Goal: Task Accomplishment & Management: Manage account settings

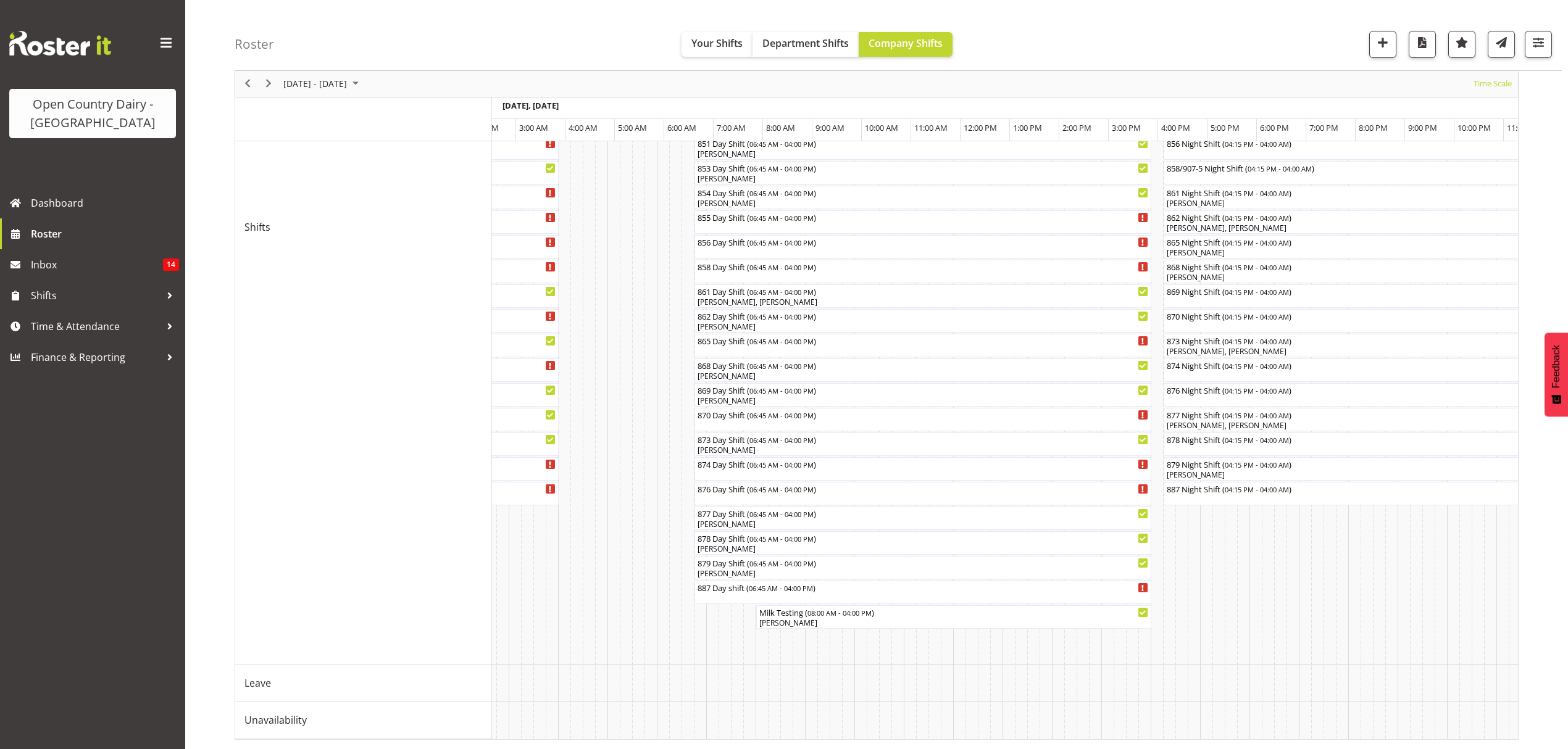
scroll to position [0, 4873]
click at [858, 567] on div "[PERSON_NAME]" at bounding box center [923, 573] width 452 height 11
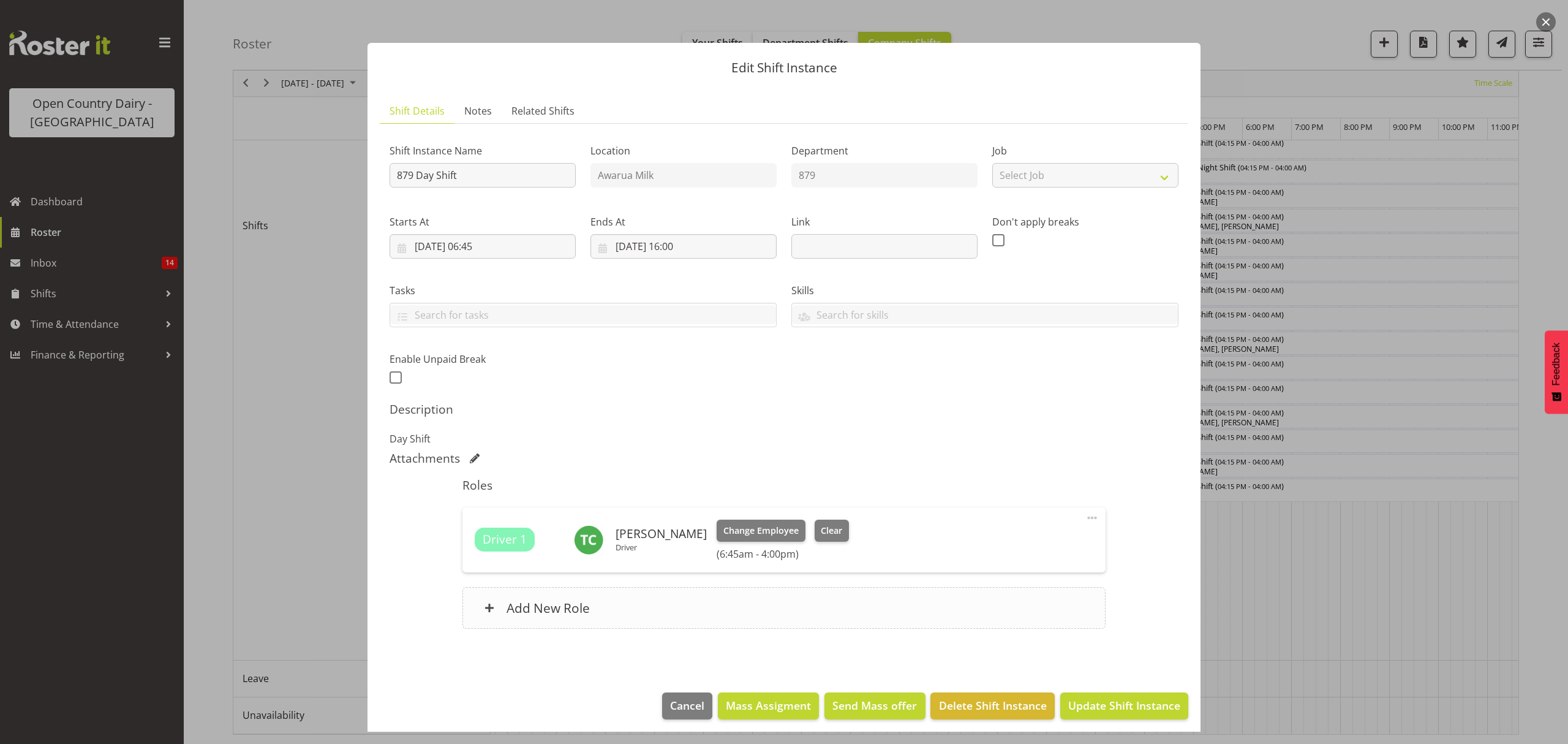
click at [633, 602] on div "Add New Role" at bounding box center [784, 608] width 642 height 41
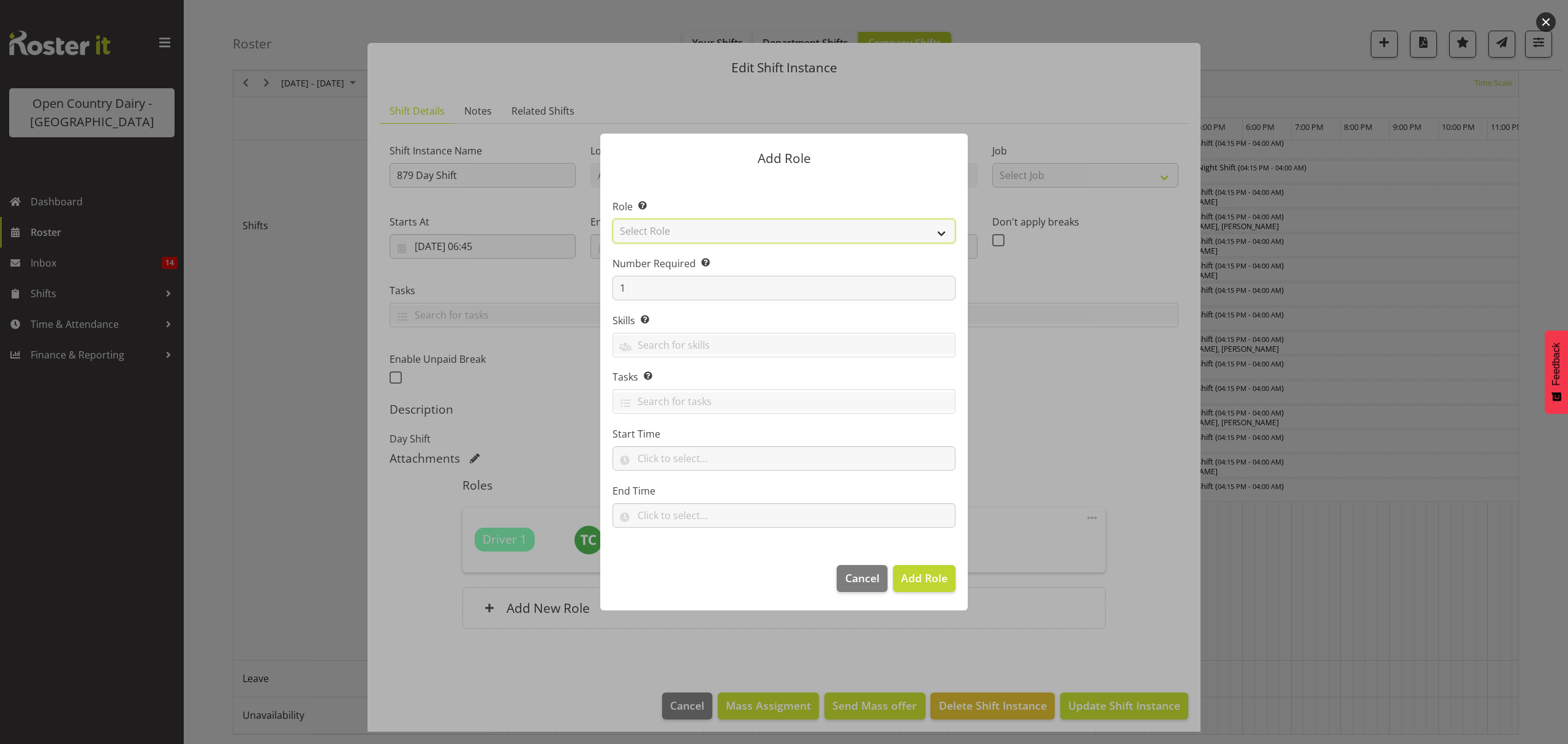
click at [939, 227] on select "Select Role Crew Leader Driver Driver Assessor Dayshift Driver Assessor Nightsh…" at bounding box center [784, 231] width 343 height 25
select select "1438"
click at [613, 219] on select "Select Role Crew Leader Driver Driver Assessor Dayshift Driver Assessor Nightsh…" at bounding box center [784, 231] width 343 height 25
click at [928, 571] on span "Add Role" at bounding box center [924, 578] width 47 height 15
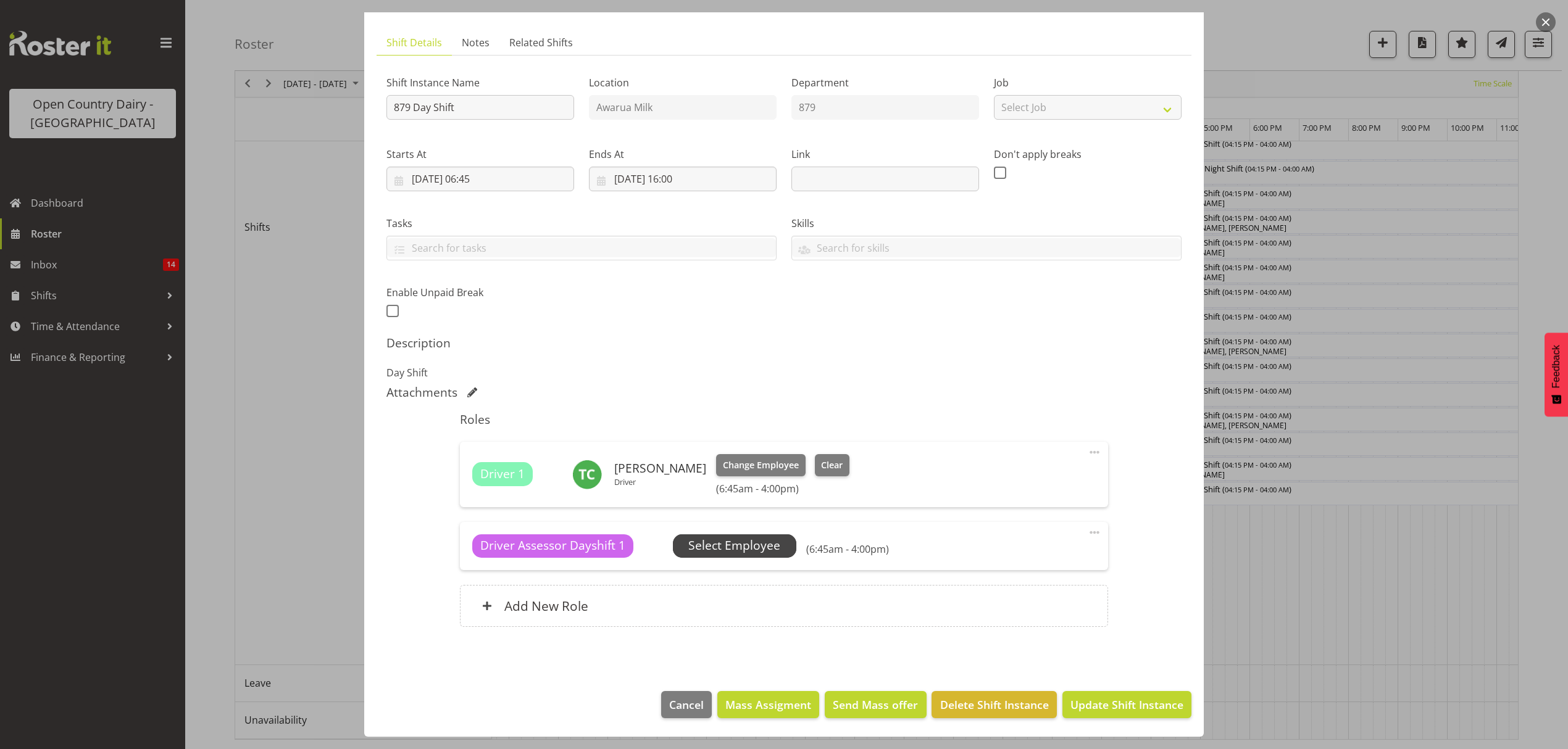
scroll to position [70, 0]
click at [744, 540] on span "Select Employee" at bounding box center [733, 545] width 92 height 18
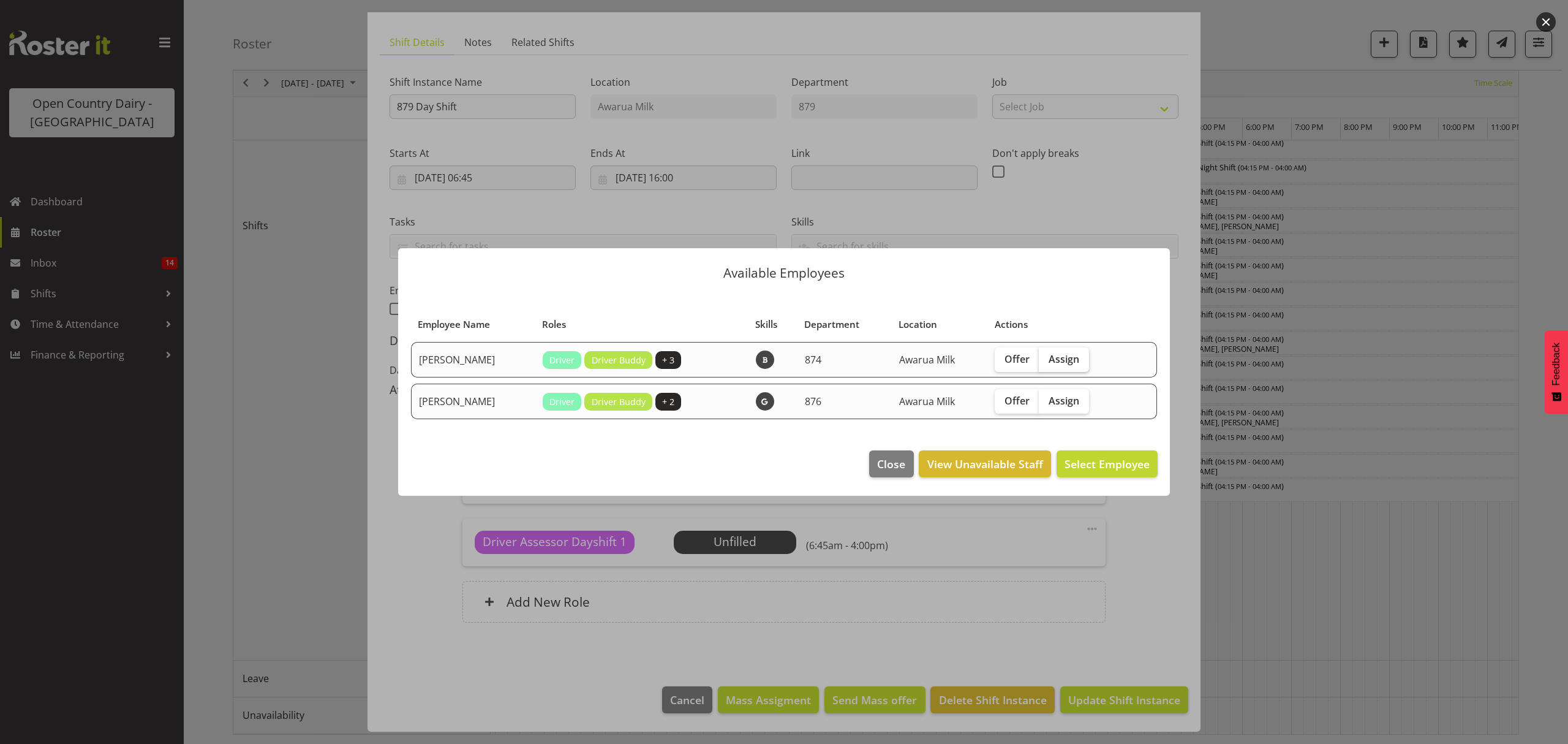
click at [1078, 354] on span "Assign" at bounding box center [1064, 358] width 30 height 12
click at [1047, 355] on input "Assign" at bounding box center [1043, 358] width 8 height 8
checkbox input "true"
click at [1069, 470] on span "Assign [PERSON_NAME]" at bounding box center [1088, 464] width 123 height 15
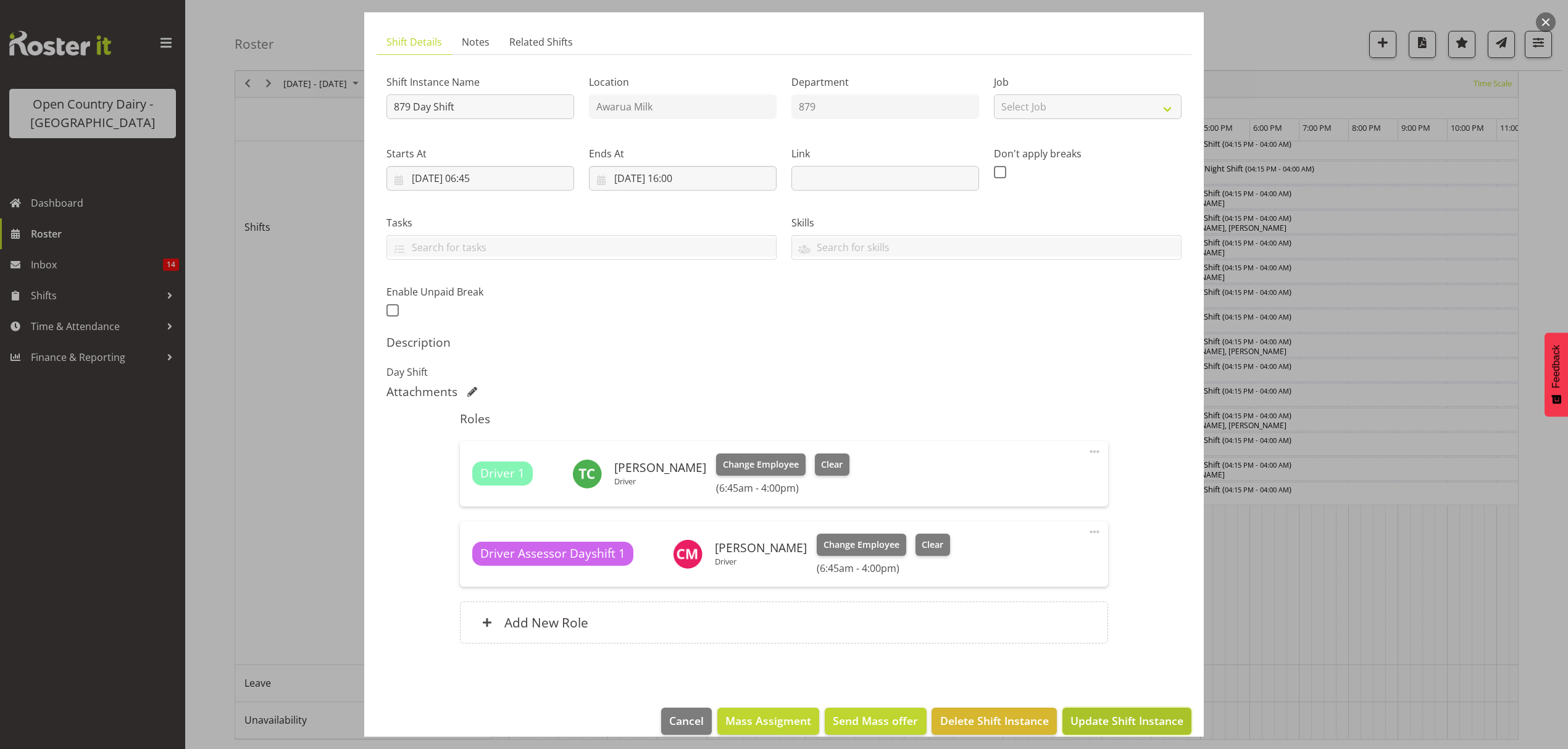
click at [1102, 721] on span "Update Shift Instance" at bounding box center [1127, 720] width 113 height 16
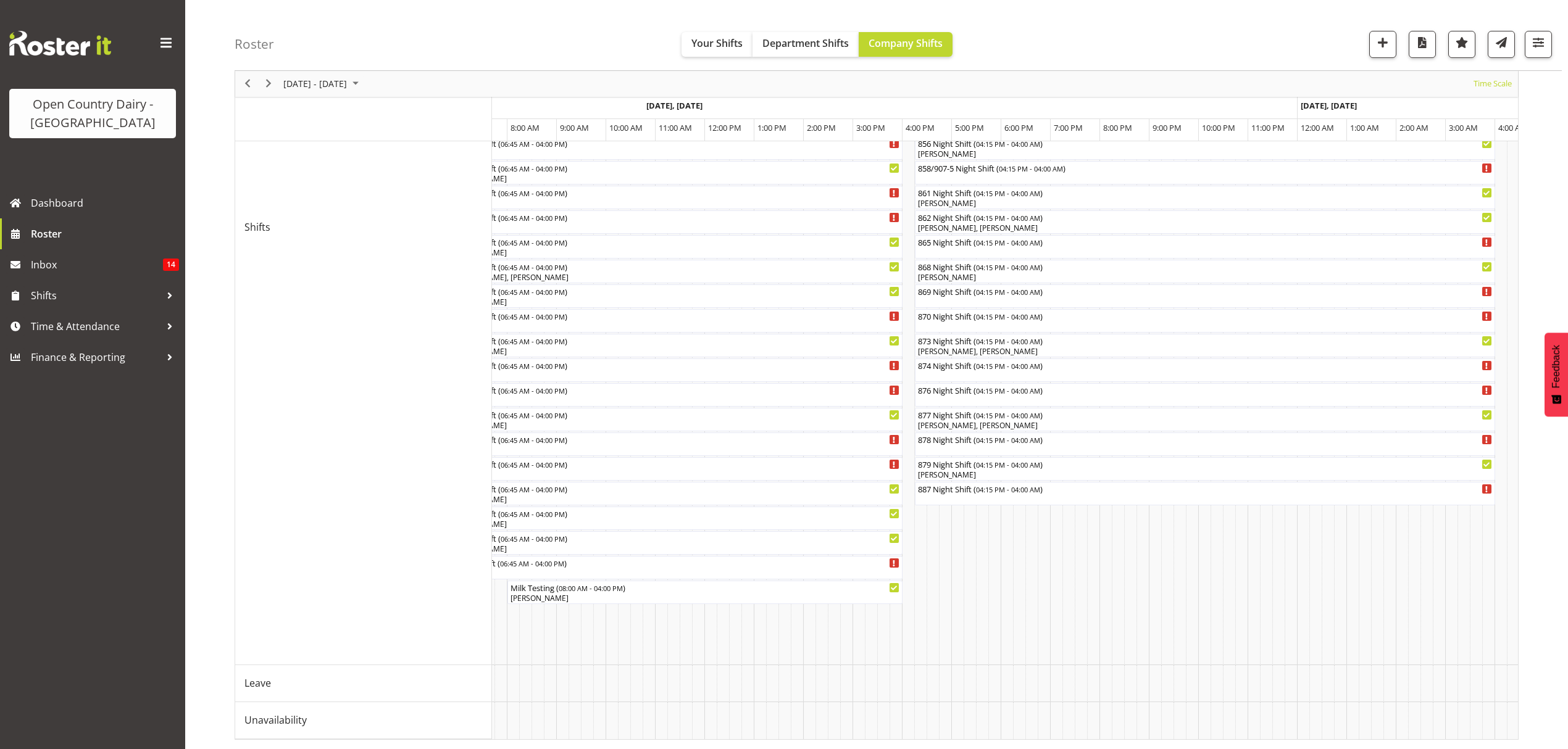
scroll to position [0, 6539]
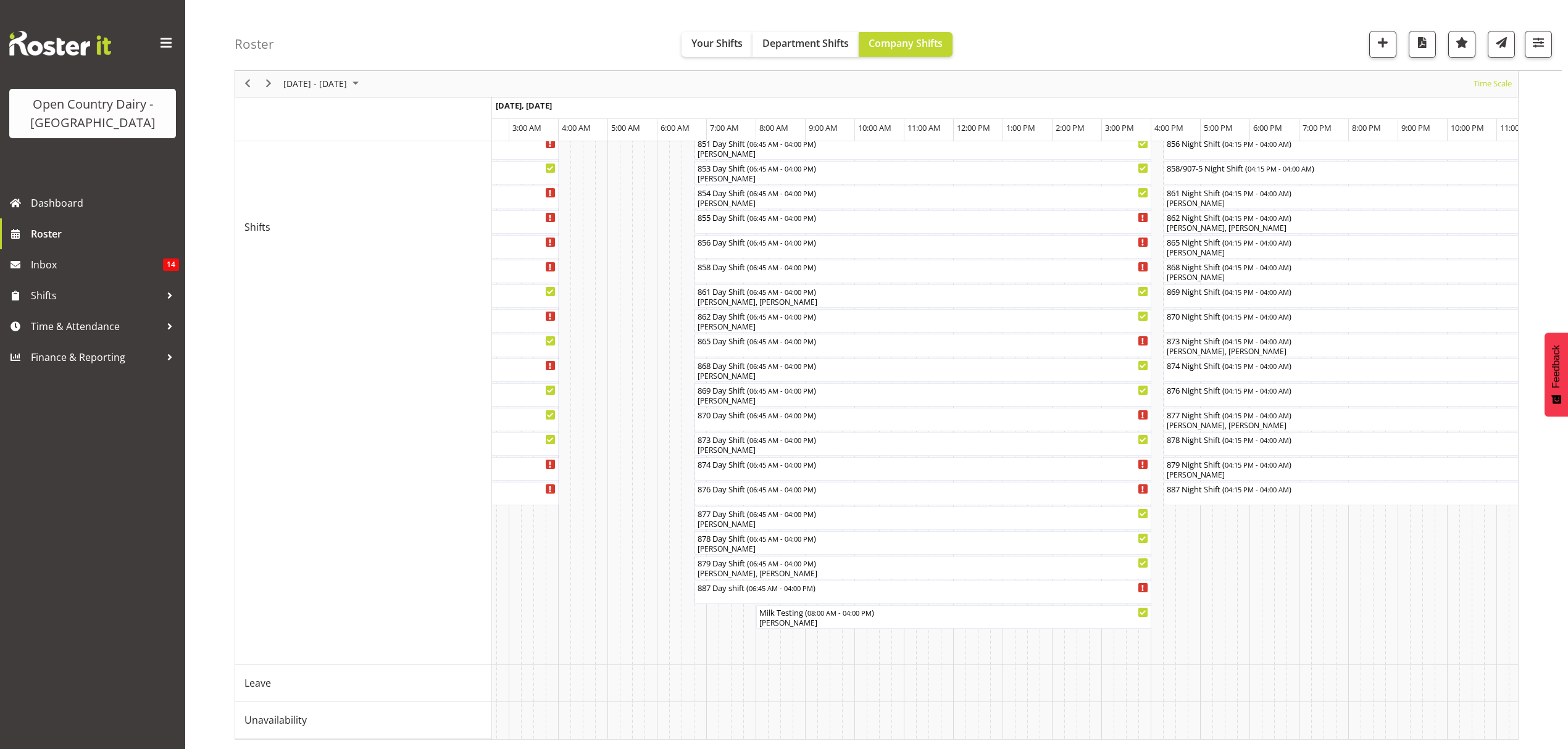
click at [268, 73] on div "next period" at bounding box center [268, 84] width 21 height 26
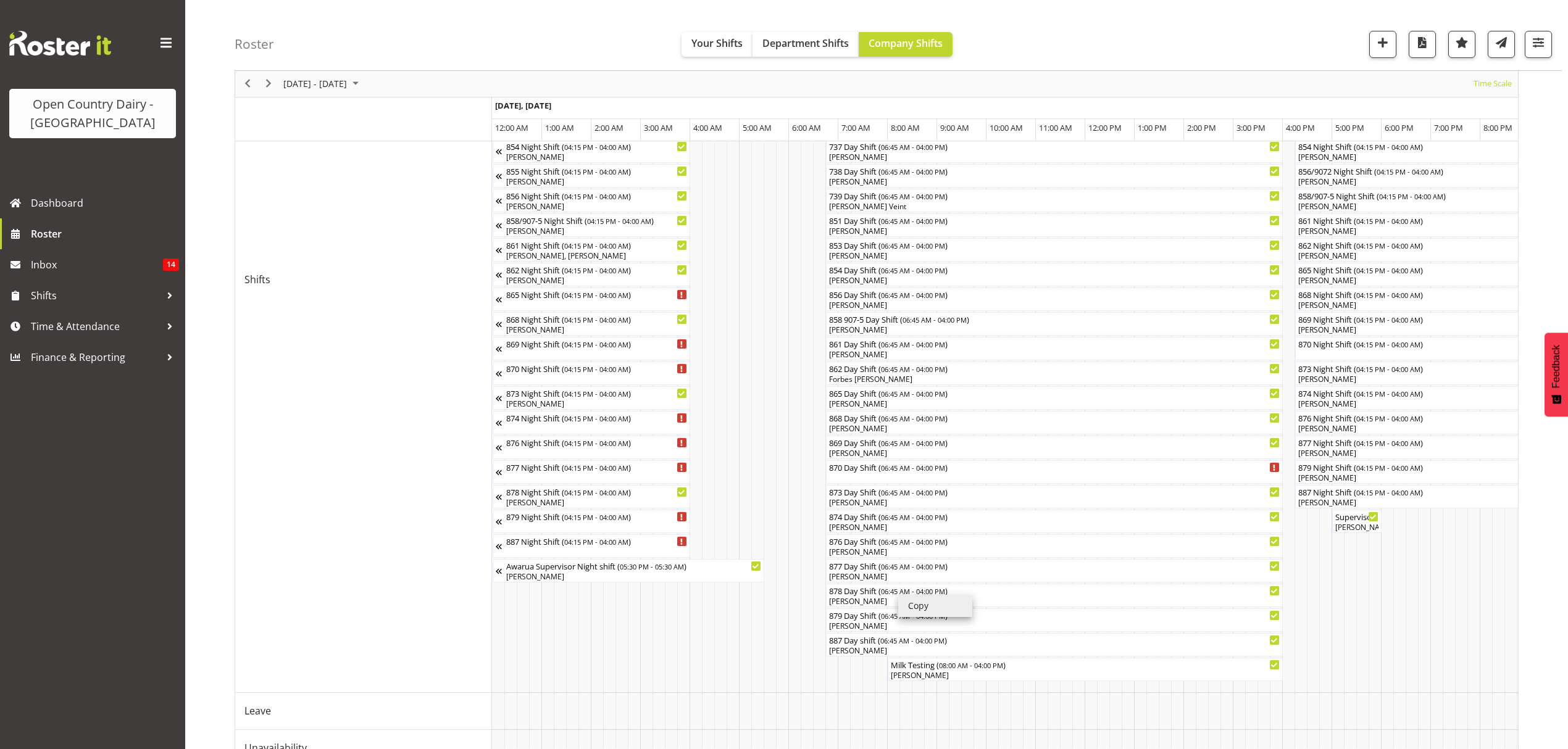
click at [899, 595] on li "Copy" at bounding box center [936, 606] width 74 height 22
click at [898, 593] on span "06:45 AM - 04:00 PM" at bounding box center [911, 590] width 64 height 10
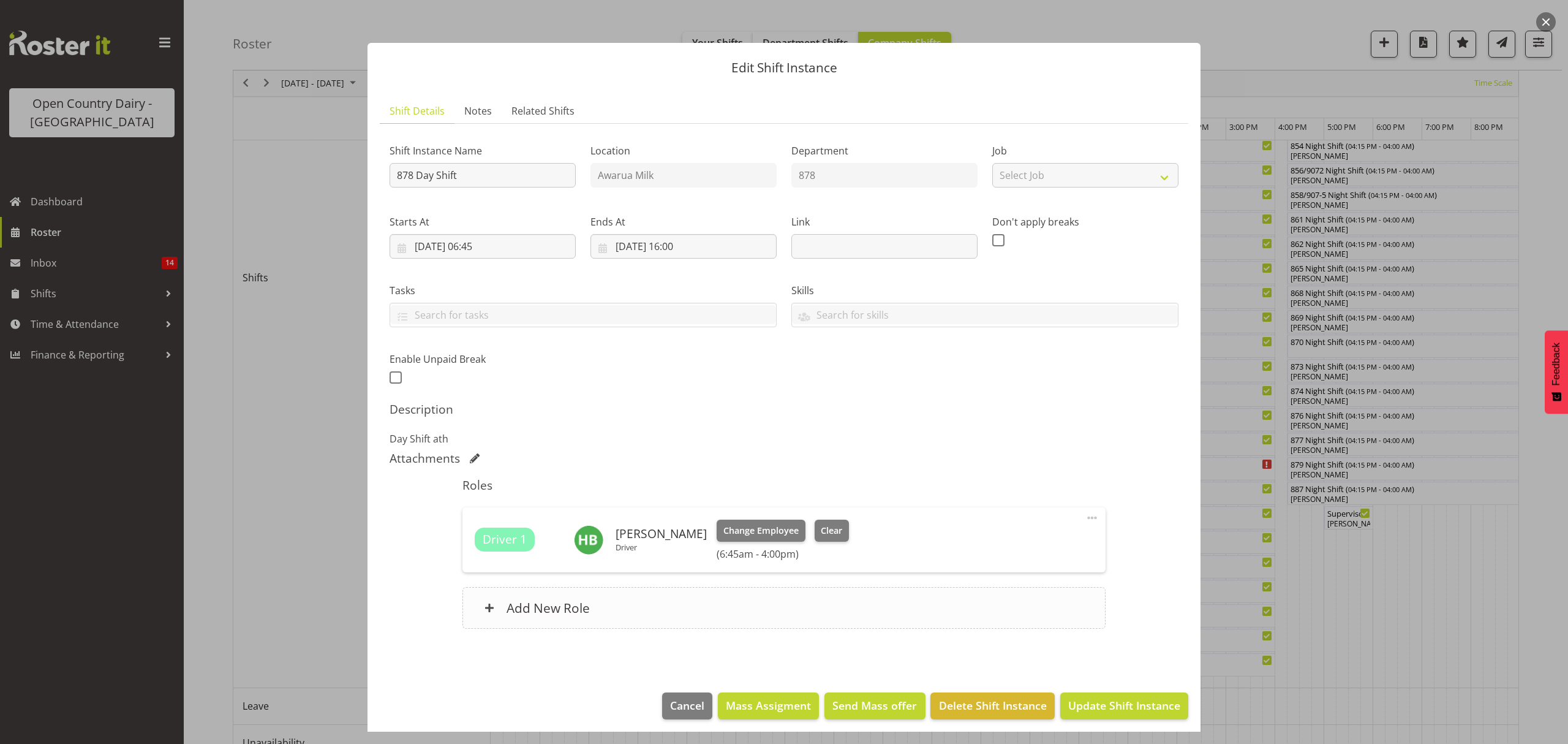
click at [655, 604] on div "Add New Role" at bounding box center [784, 608] width 642 height 41
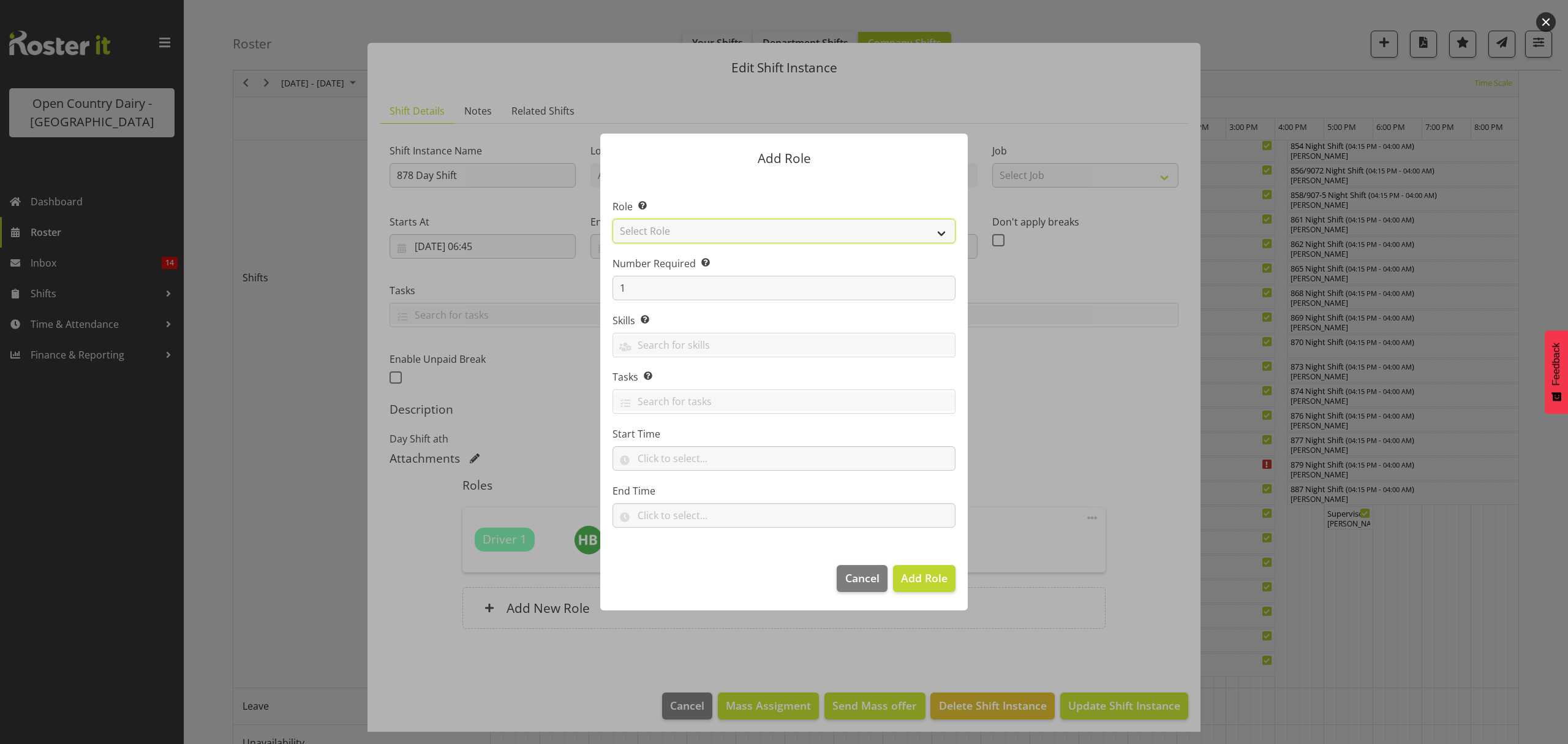
click at [762, 232] on select "Select Role Crew Leader Driver Driver Assessor Dayshift Driver Assessor Nightsh…" at bounding box center [784, 231] width 343 height 25
select select "1438"
click at [613, 219] on select "Select Role Crew Leader Driver Driver Assessor Dayshift Driver Assessor Nightsh…" at bounding box center [784, 231] width 343 height 25
drag, startPoint x: 859, startPoint y: 548, endPoint x: 936, endPoint y: 576, distance: 81.9
click at [861, 555] on div "Add Role Role Select the role you wish to add to the shift. Crew Leader Driver …" at bounding box center [784, 372] width 392 height 538
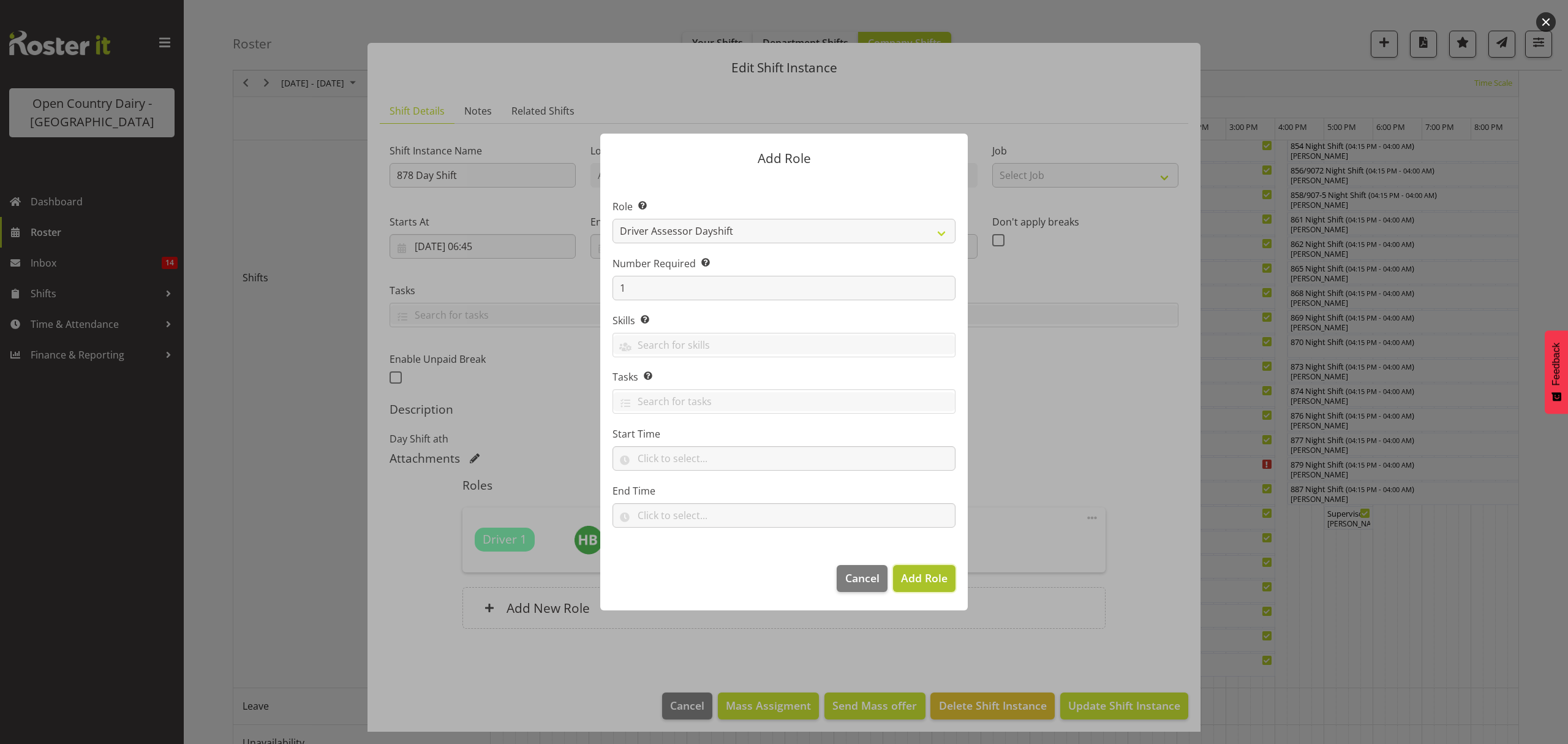
click at [934, 576] on span "Add Role" at bounding box center [924, 578] width 47 height 15
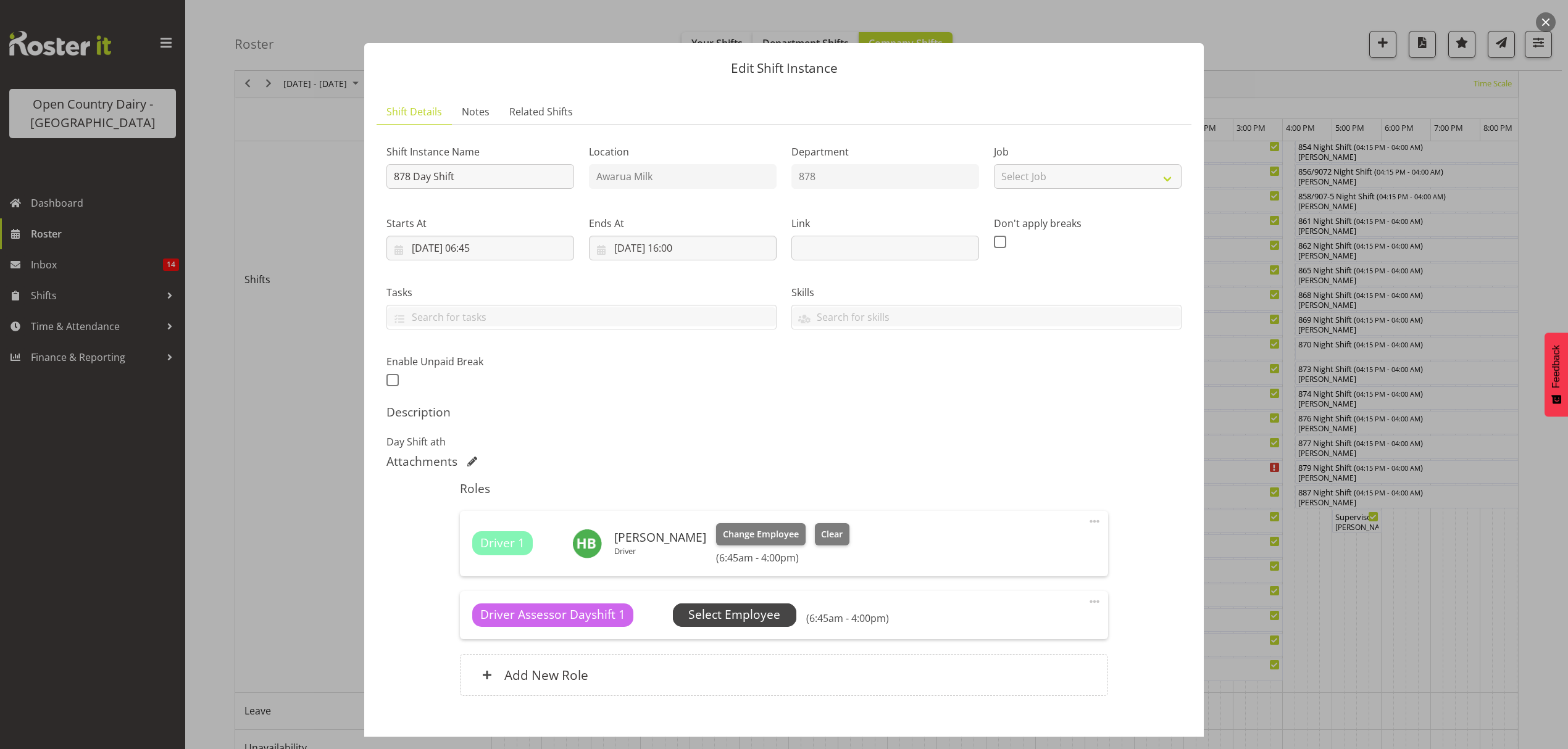
click at [747, 623] on span "Select Employee" at bounding box center [733, 615] width 92 height 18
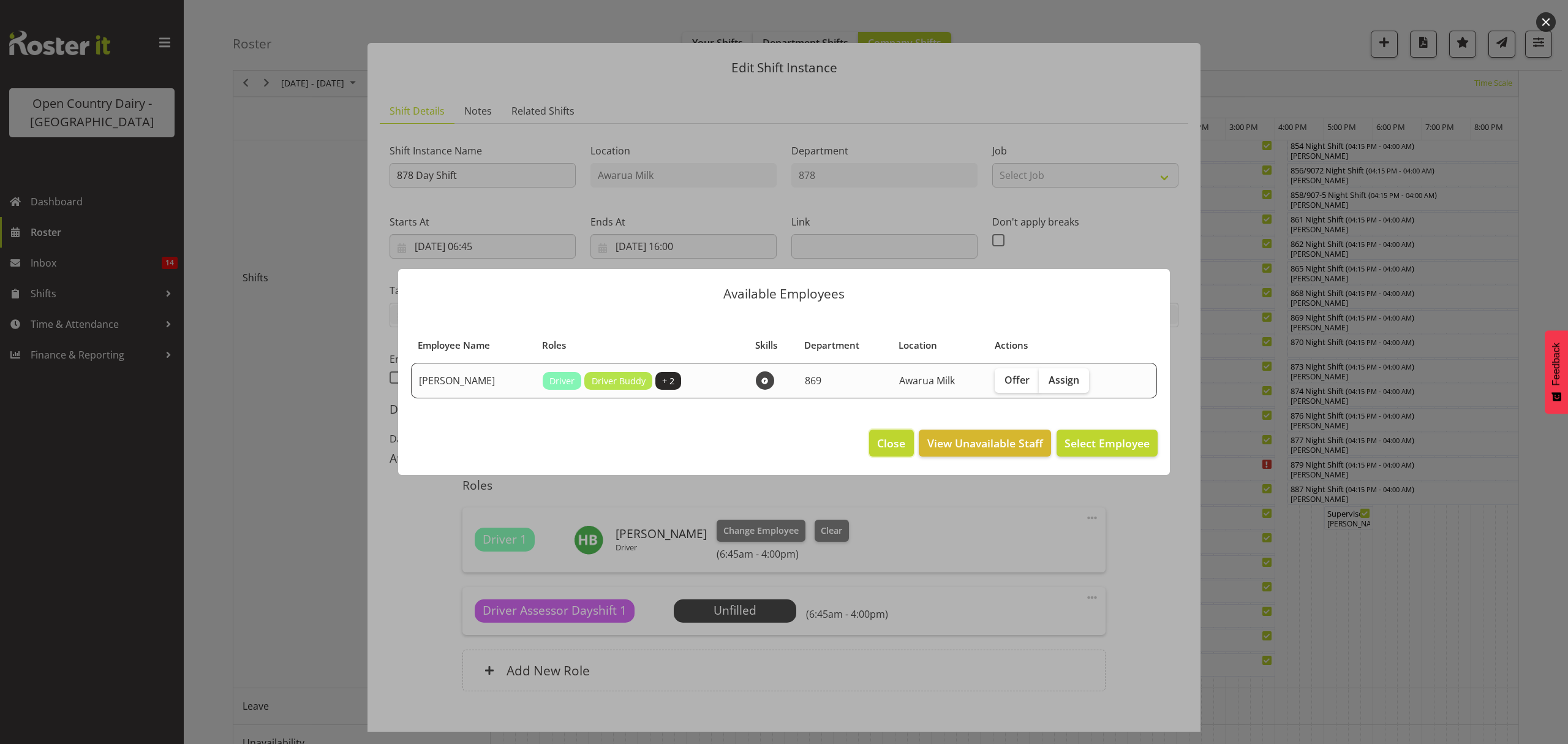
click at [894, 448] on span "Close" at bounding box center [891, 443] width 29 height 16
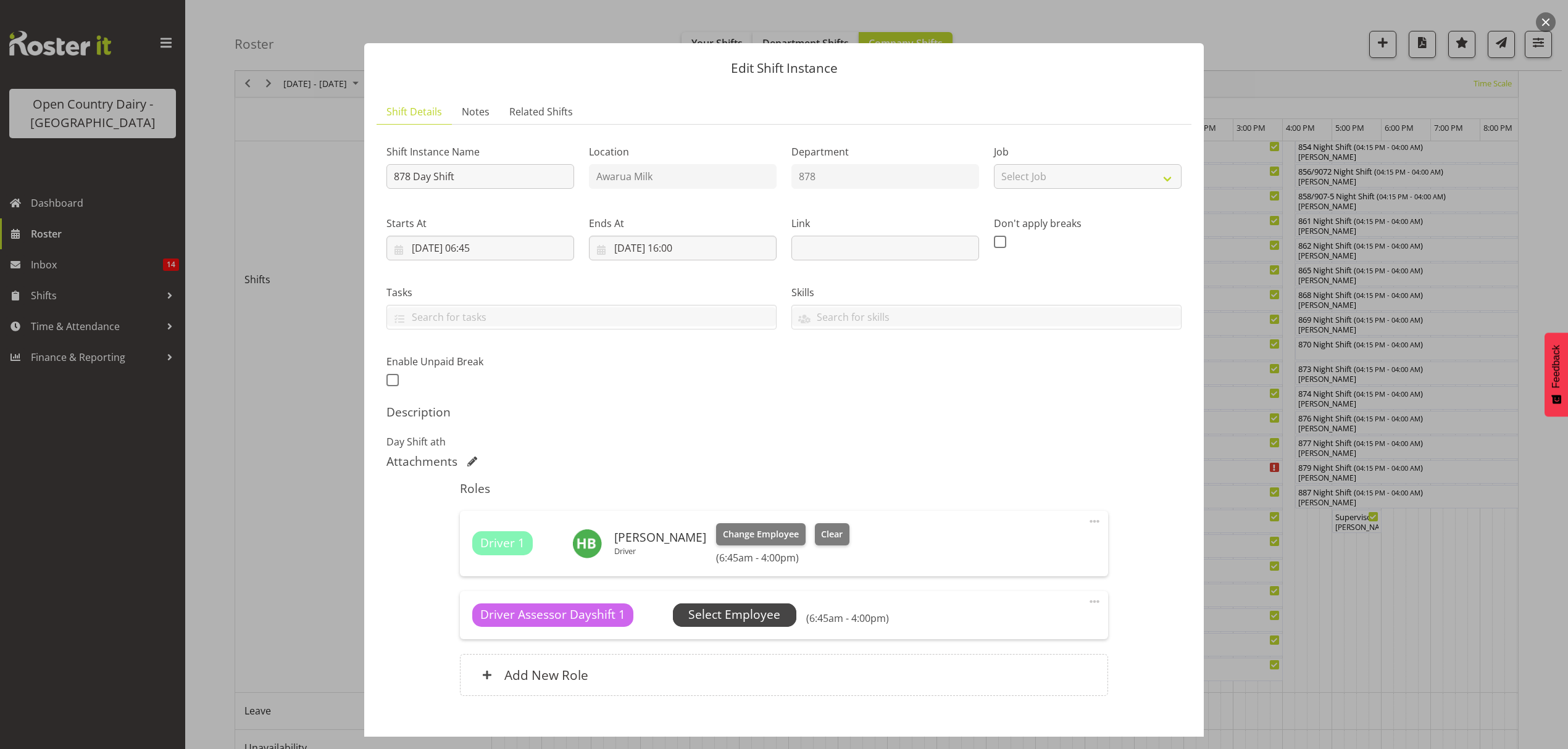
click at [733, 621] on span "Select Employee" at bounding box center [733, 615] width 92 height 18
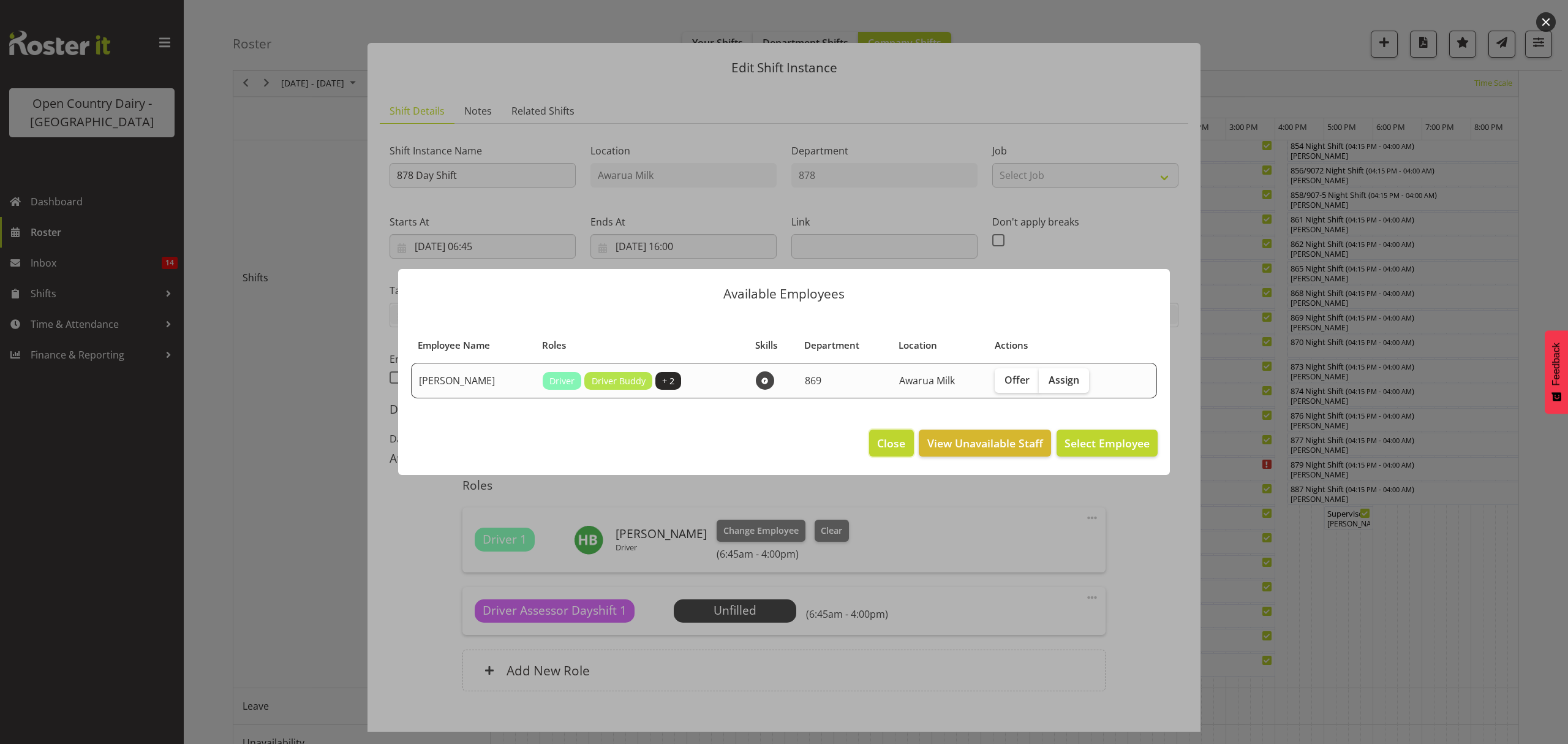
click at [898, 434] on button "Close" at bounding box center [892, 443] width 44 height 27
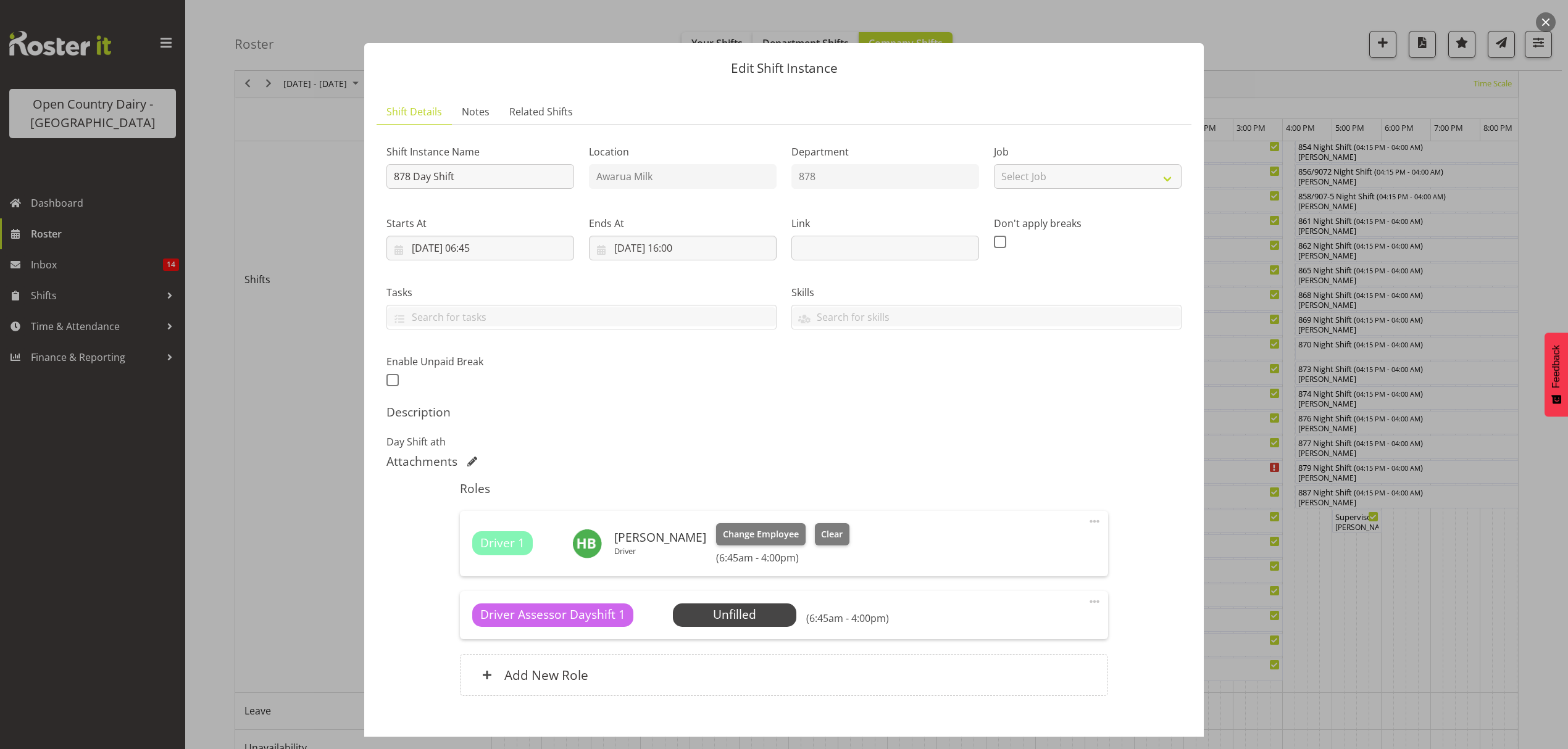
click at [1087, 601] on span at bounding box center [1094, 602] width 15 height 15
click at [998, 674] on link "Delete" at bounding box center [1043, 673] width 119 height 22
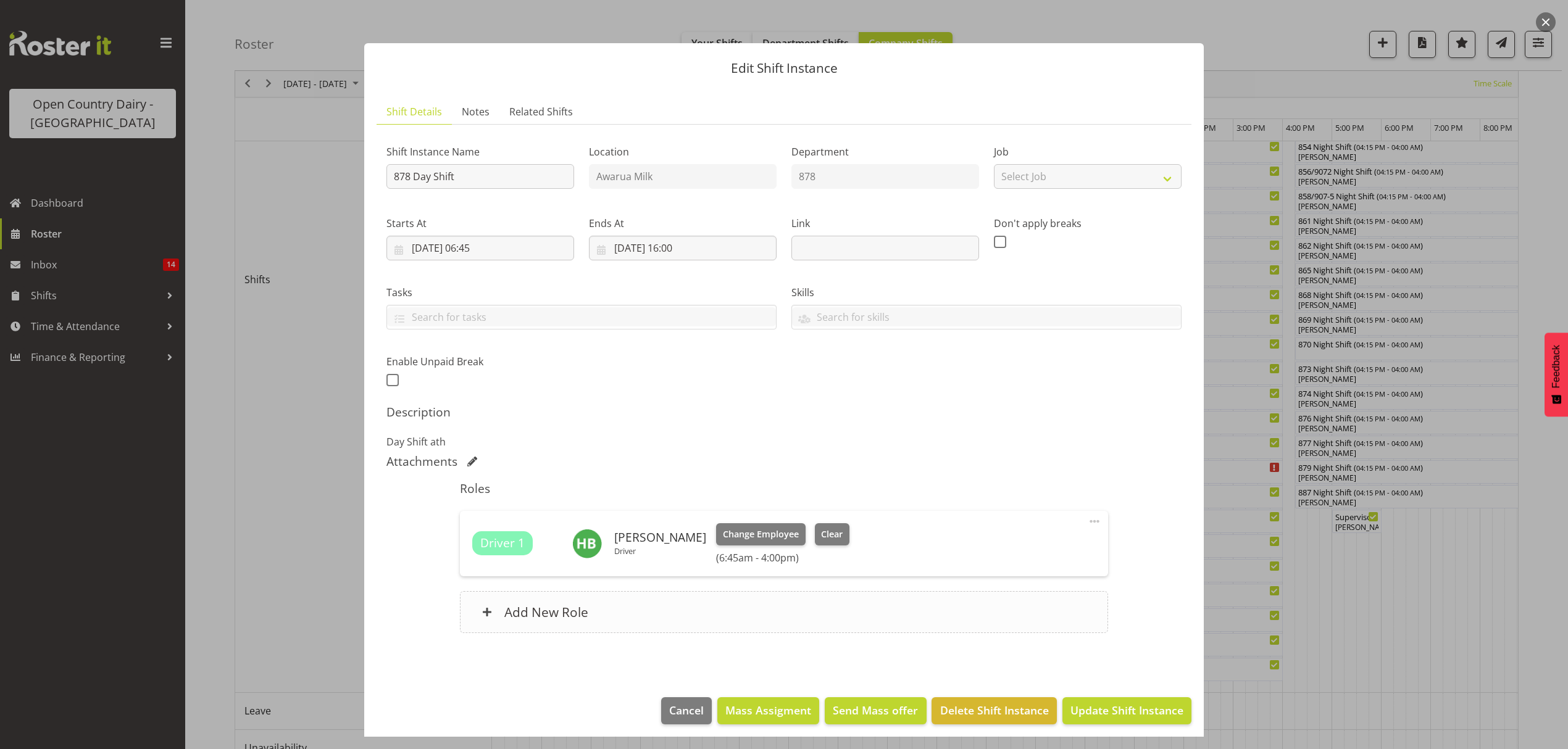
click at [727, 618] on div "Add New Role" at bounding box center [784, 612] width 647 height 42
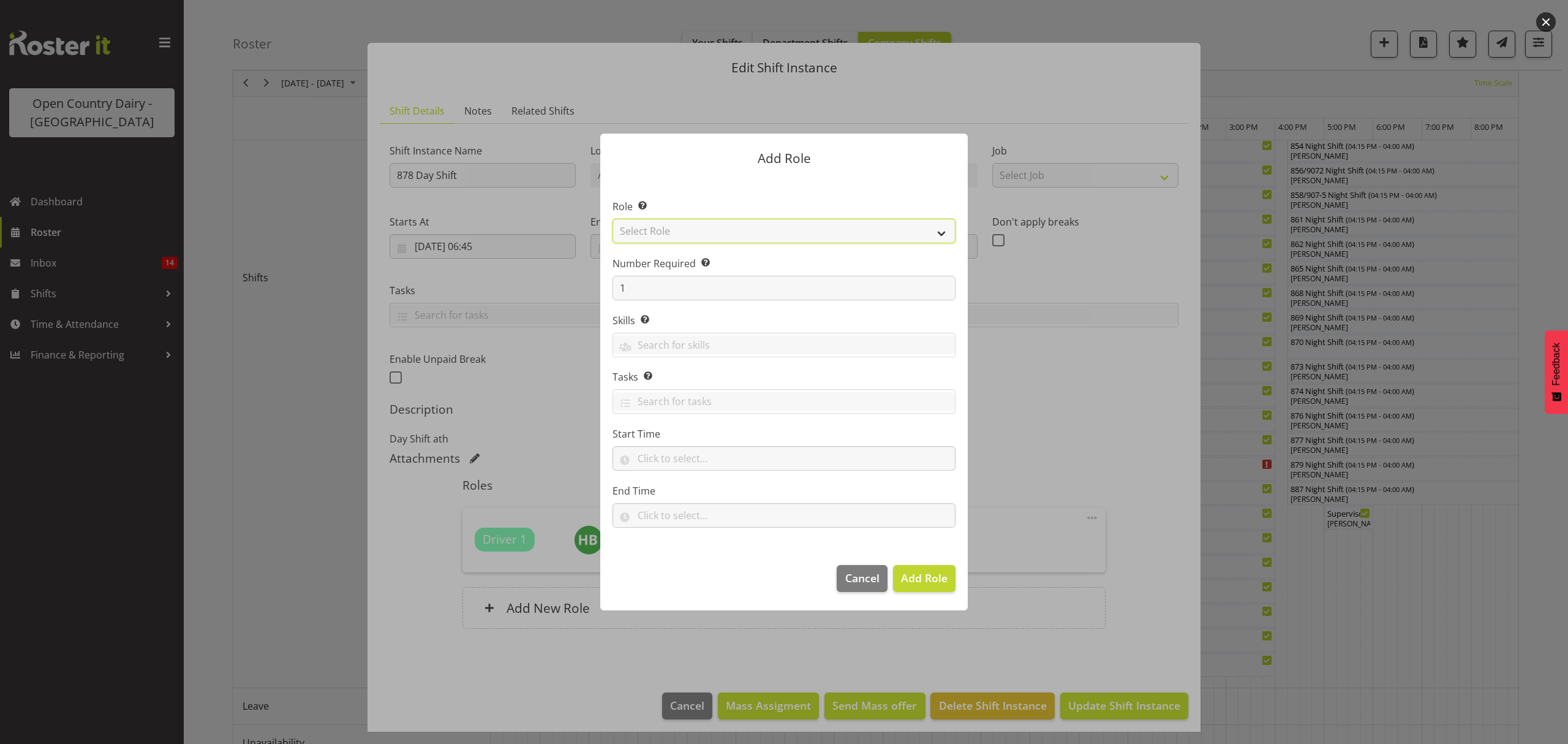
click at [879, 241] on select "Select Role Crew Leader Driver Driver Assessor Dayshift Driver Assessor Nightsh…" at bounding box center [784, 231] width 343 height 25
select select "1154"
click at [613, 219] on select "Select Role Crew Leader Driver Driver Assessor Dayshift Driver Assessor Nightsh…" at bounding box center [784, 231] width 343 height 25
click at [924, 574] on span "Add Role" at bounding box center [924, 578] width 47 height 15
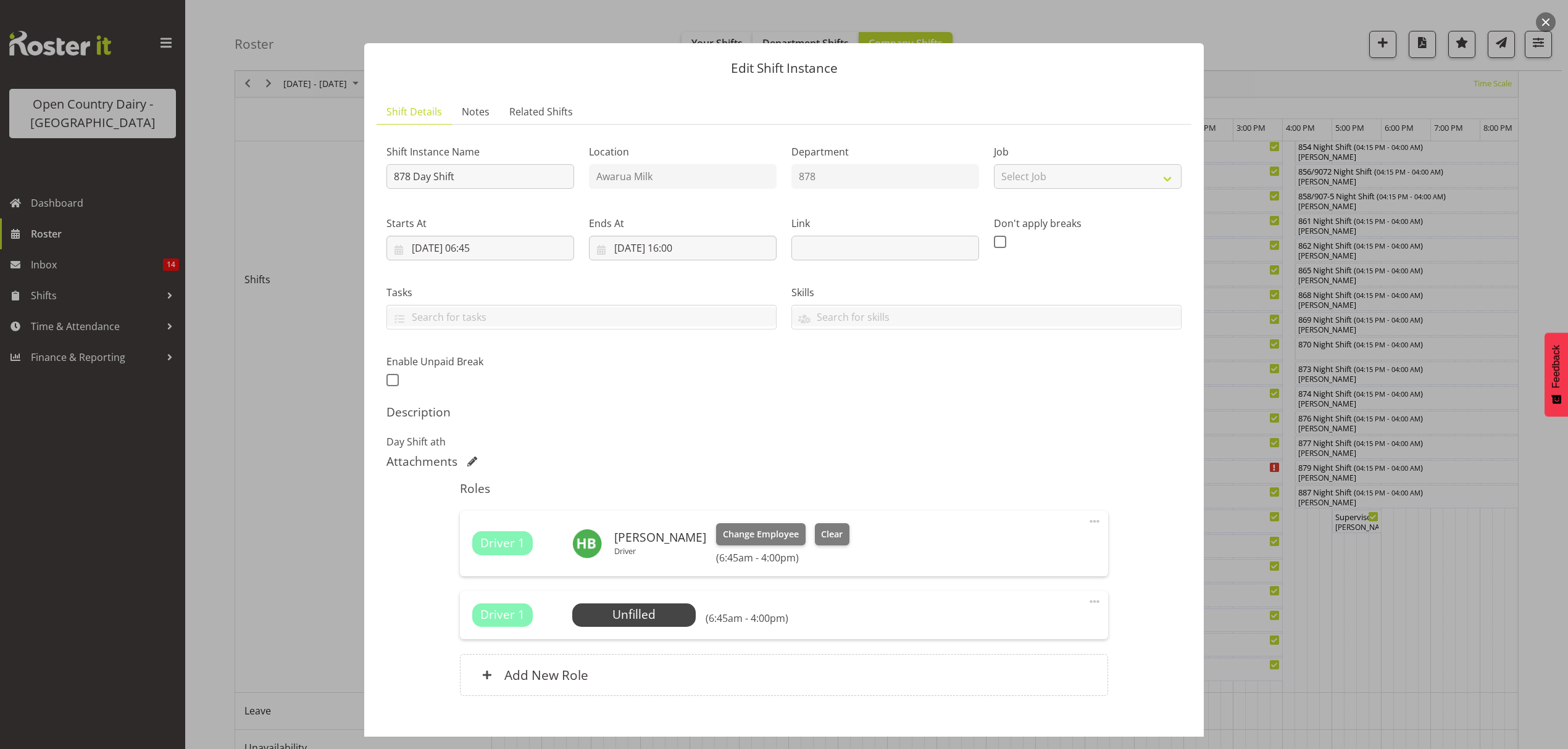
click at [669, 603] on div "Driver 1 Unfilled Select Employee (6:45am - 4:00pm) Edit Cover Role Delete" at bounding box center [784, 616] width 647 height 48
click at [667, 605] on span "Select Employee" at bounding box center [633, 615] width 123 height 23
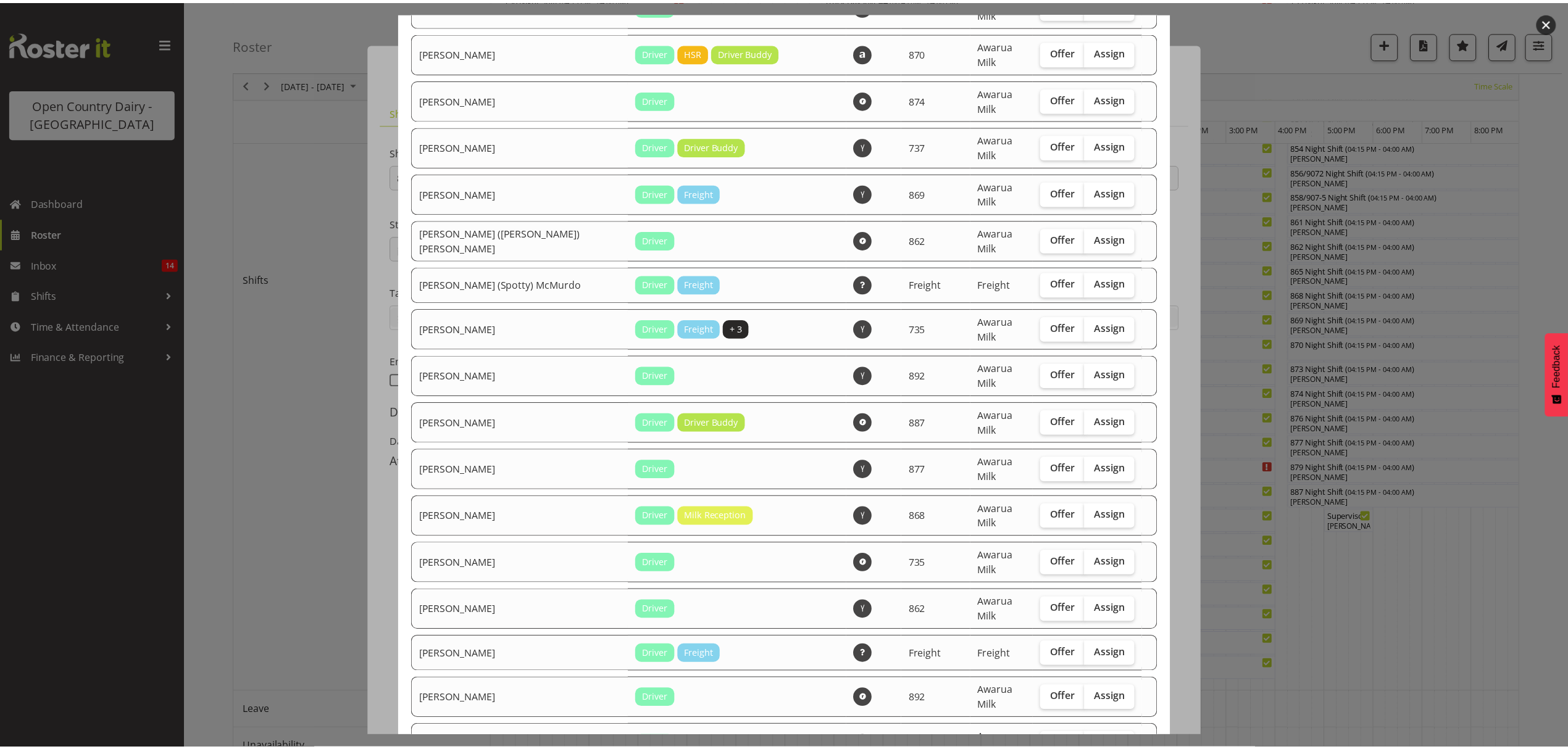
scroll to position [329, 0]
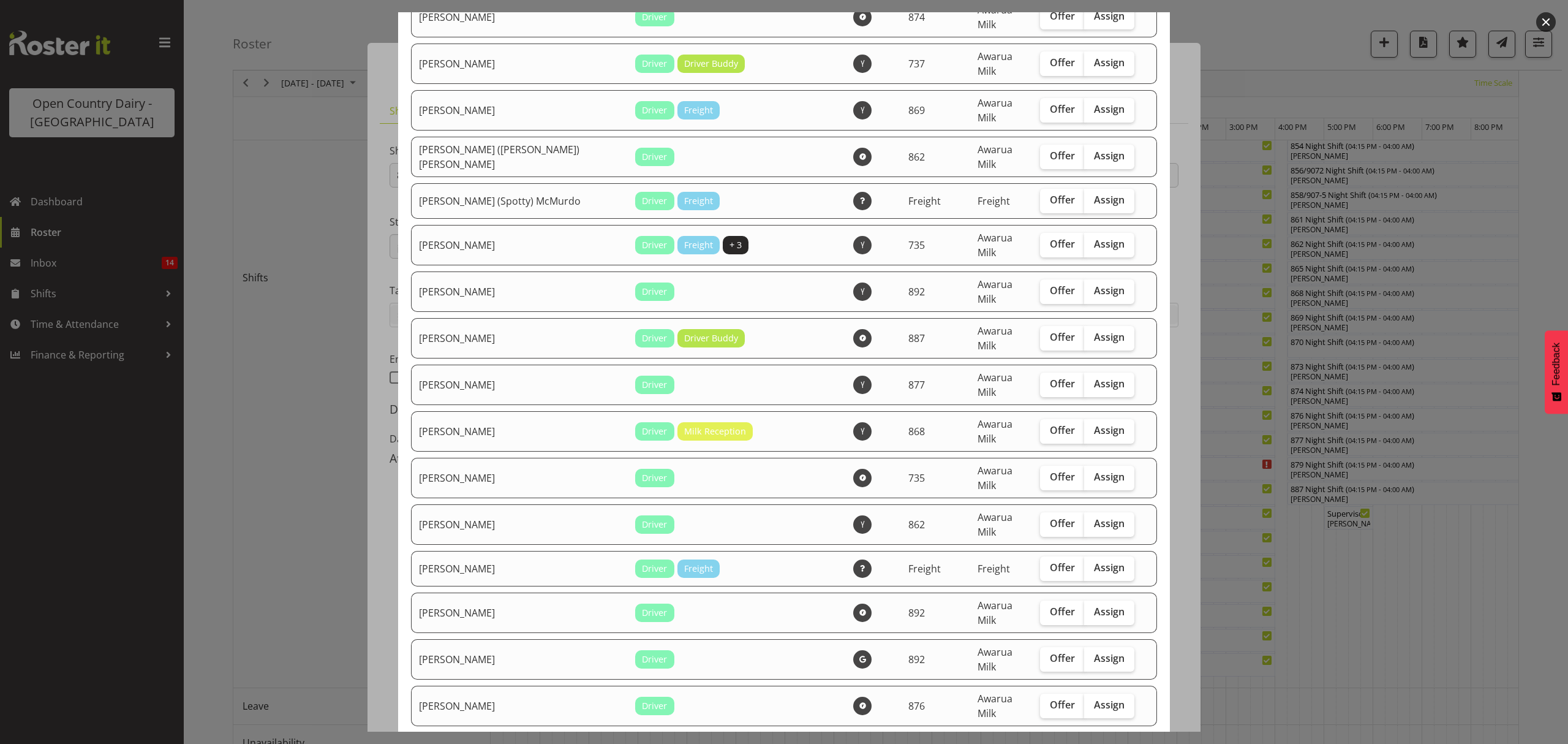
click at [1257, 37] on div at bounding box center [784, 372] width 1568 height 744
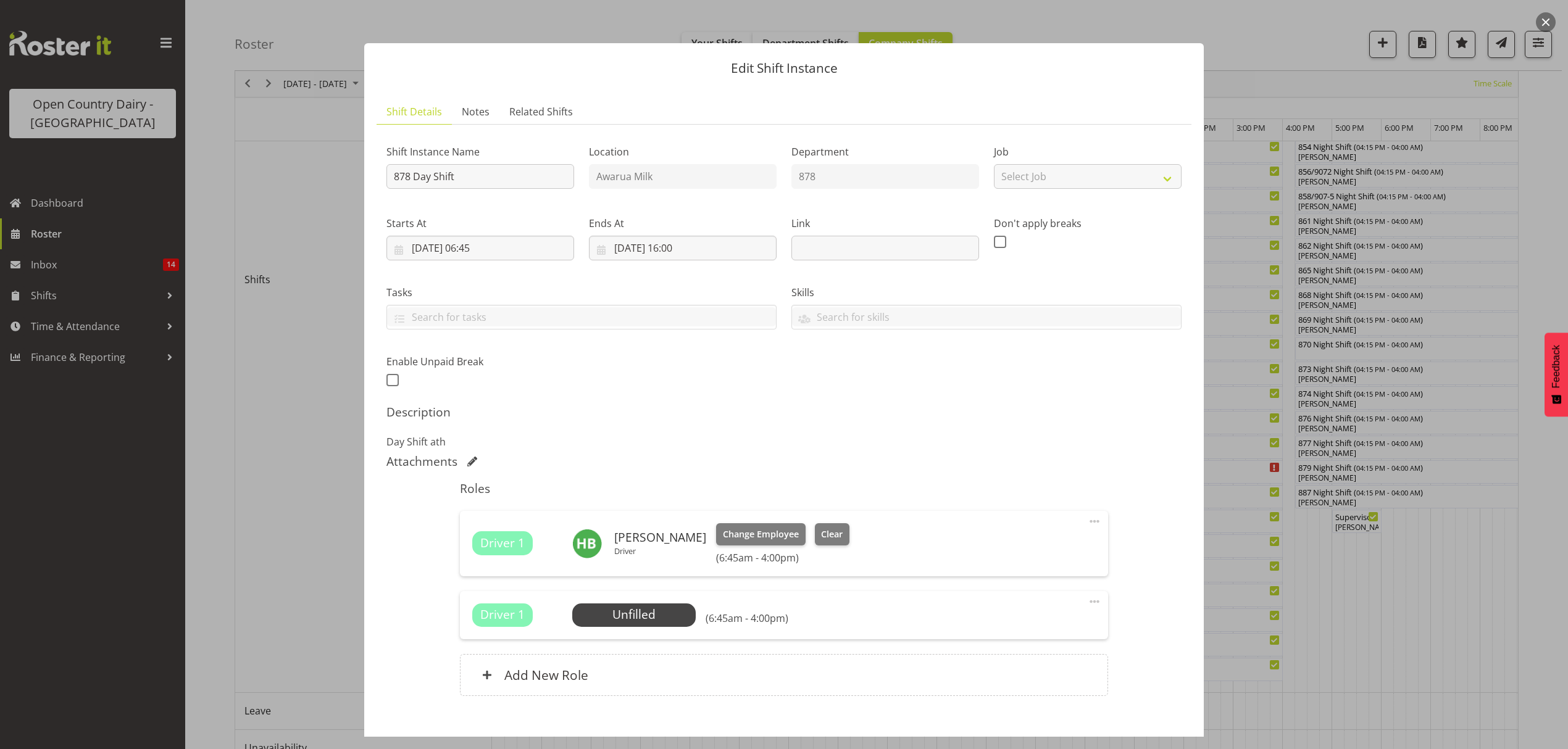
click at [1087, 601] on span at bounding box center [1094, 602] width 15 height 15
click at [997, 673] on link "Delete" at bounding box center [1043, 673] width 119 height 22
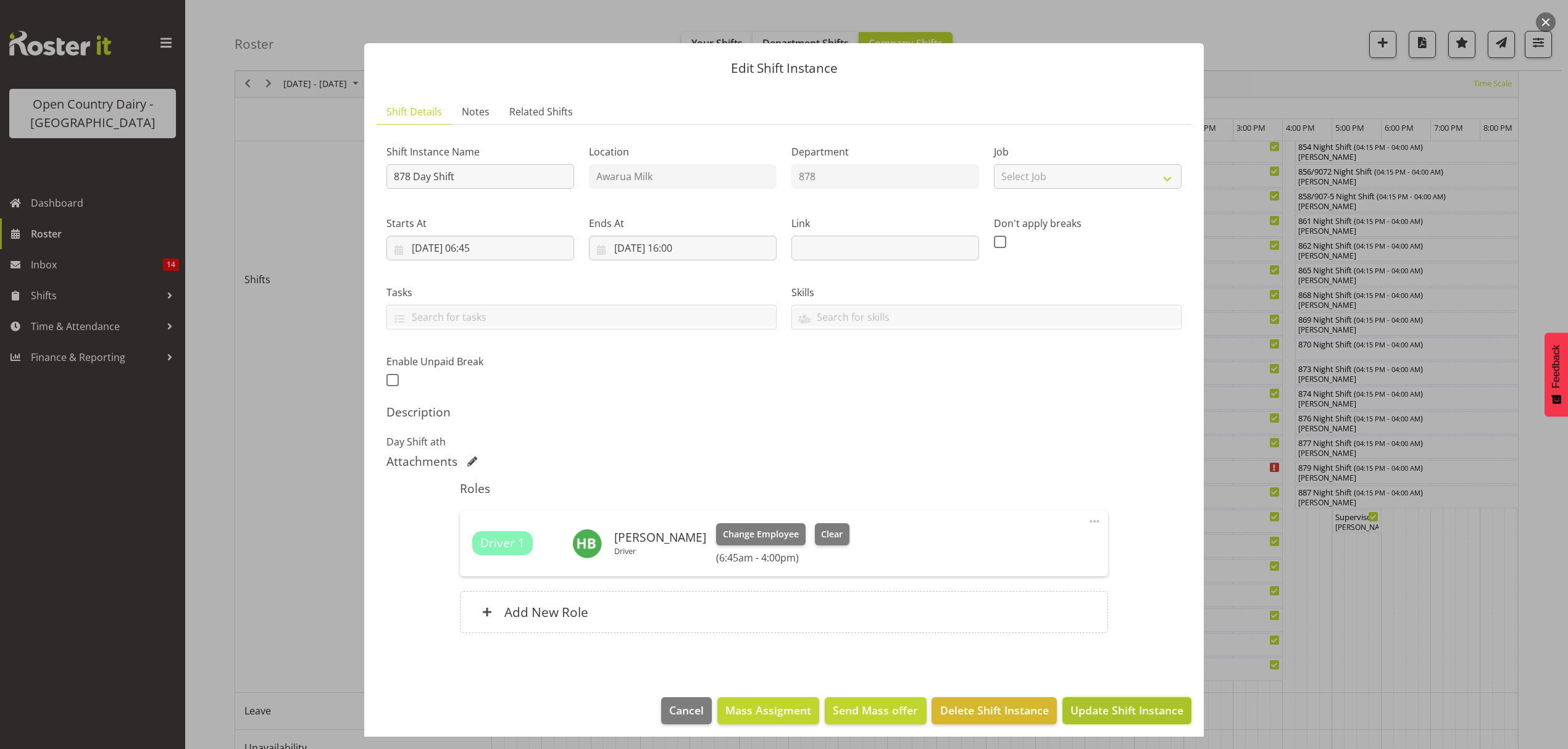
click at [1089, 699] on button "Update Shift Instance" at bounding box center [1127, 710] width 129 height 27
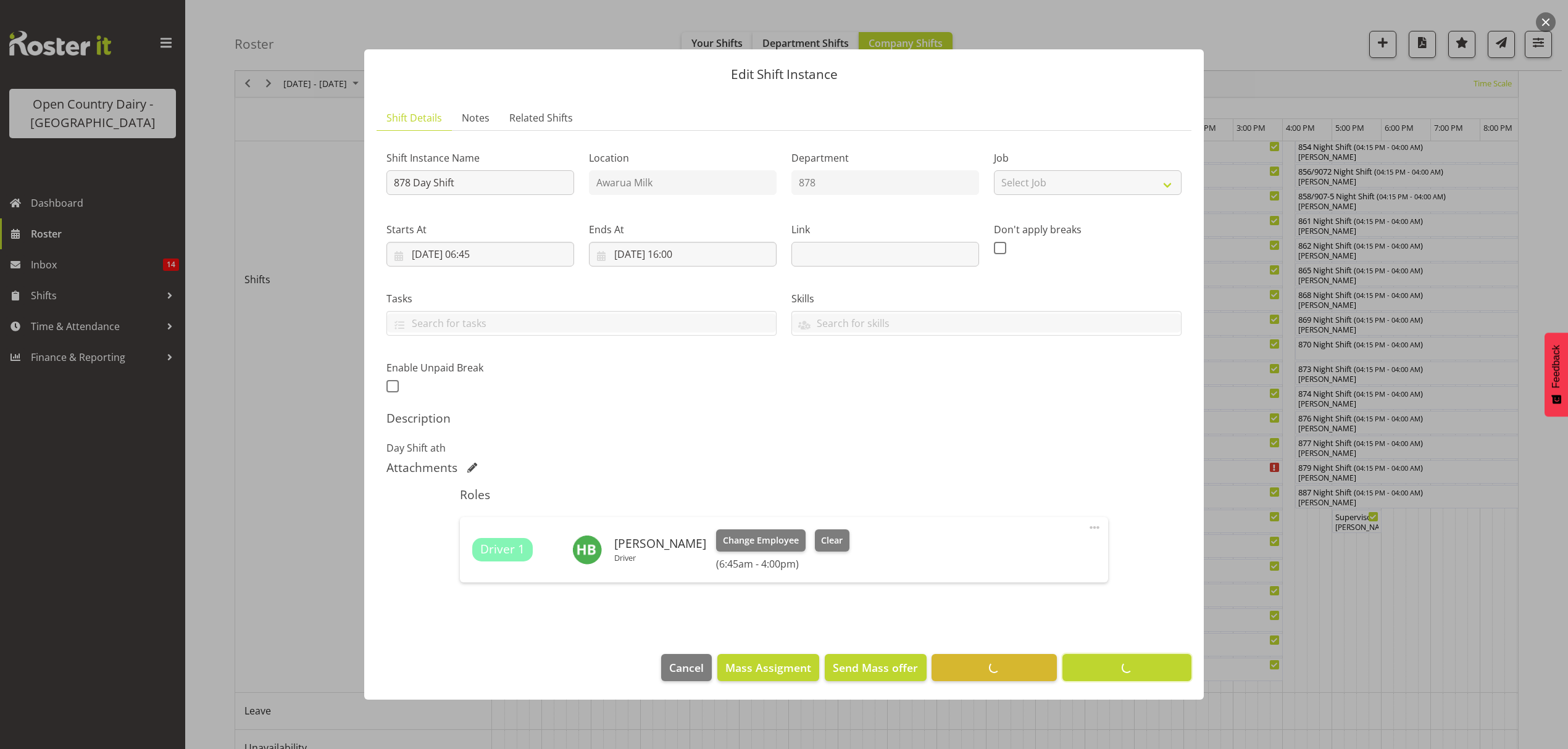
scroll to position [0, 0]
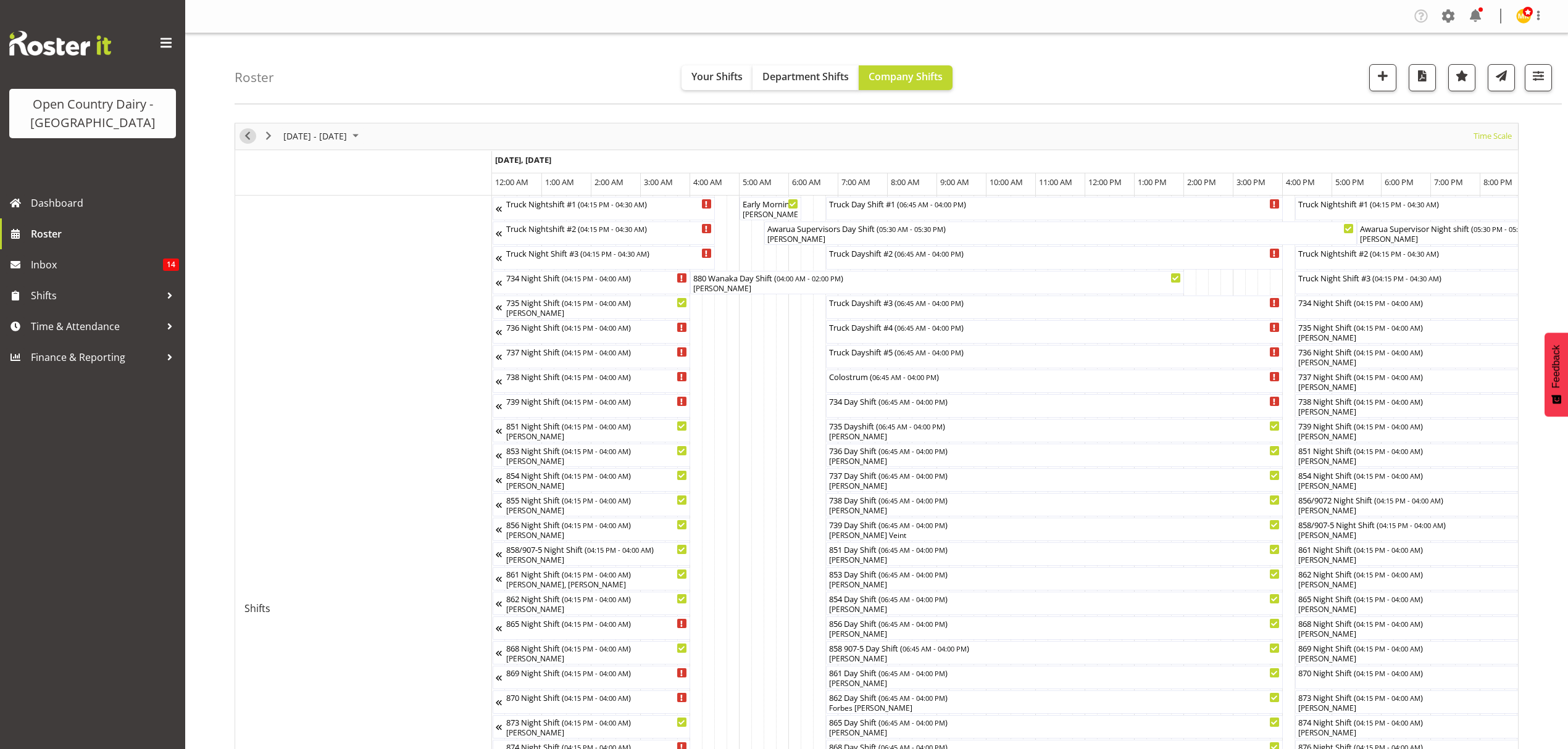
click at [243, 133] on span "Previous" at bounding box center [248, 135] width 15 height 16
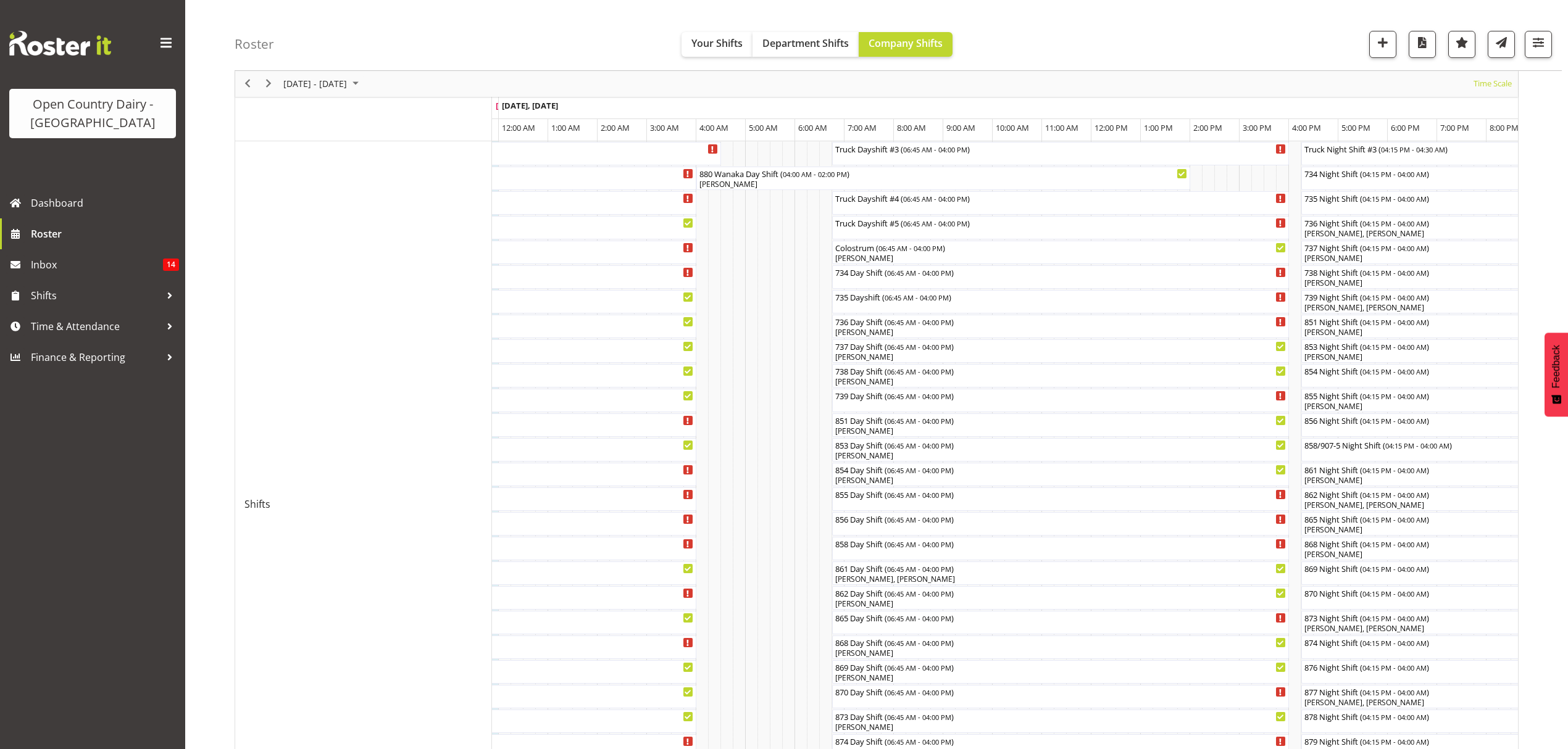
scroll to position [164, 0]
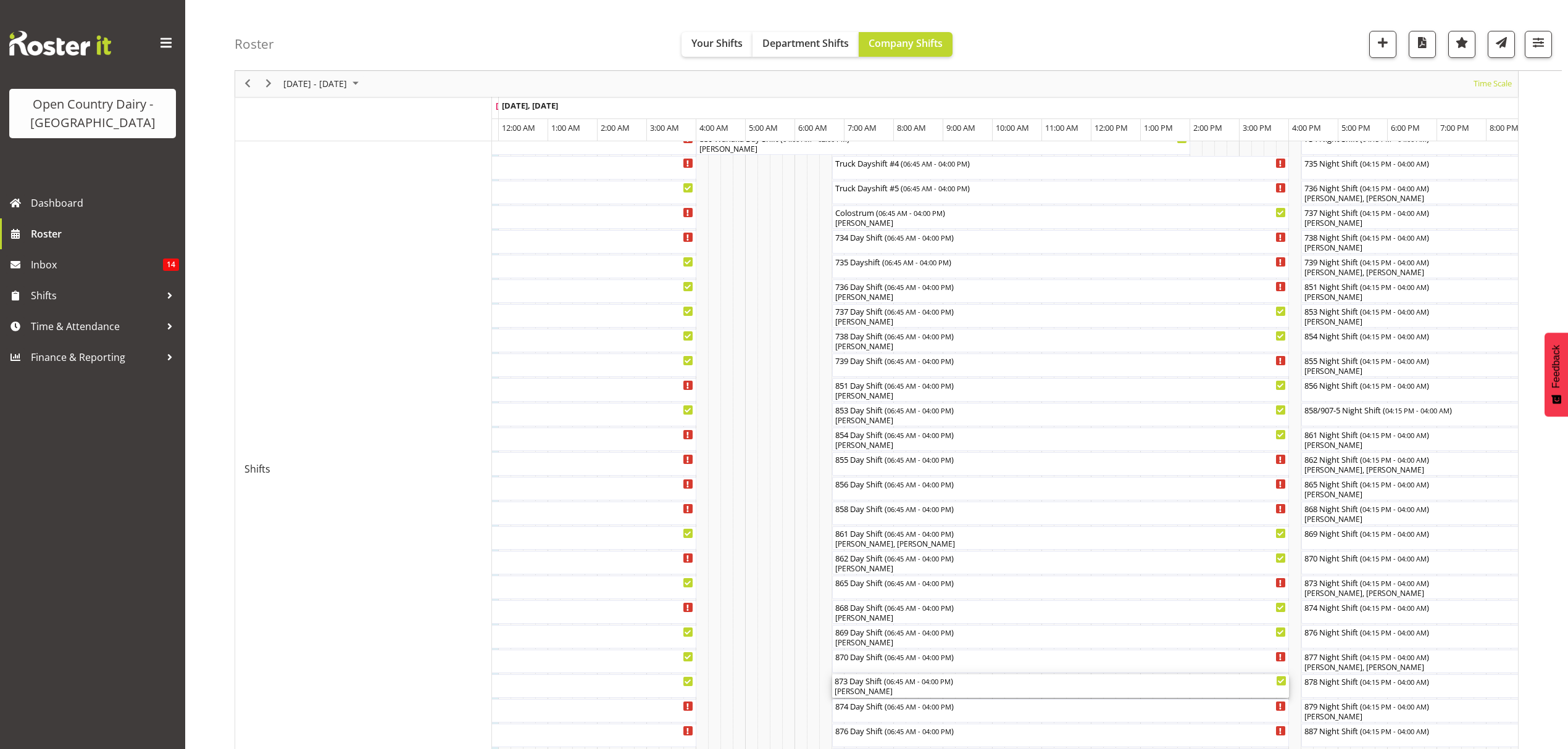
click at [1243, 688] on div "[PERSON_NAME]" at bounding box center [1060, 692] width 452 height 11
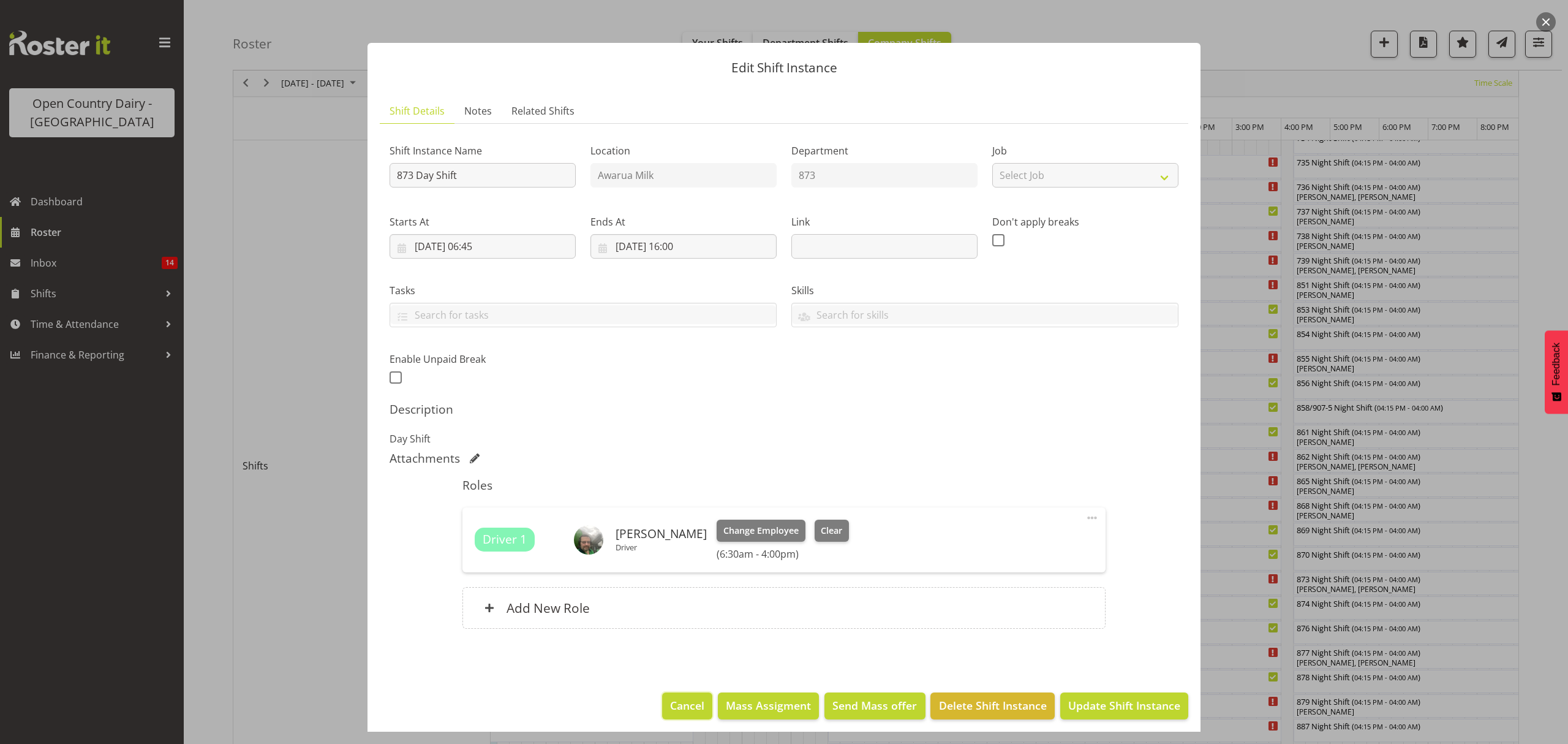
click at [676, 704] on span "Cancel" at bounding box center [686, 705] width 34 height 16
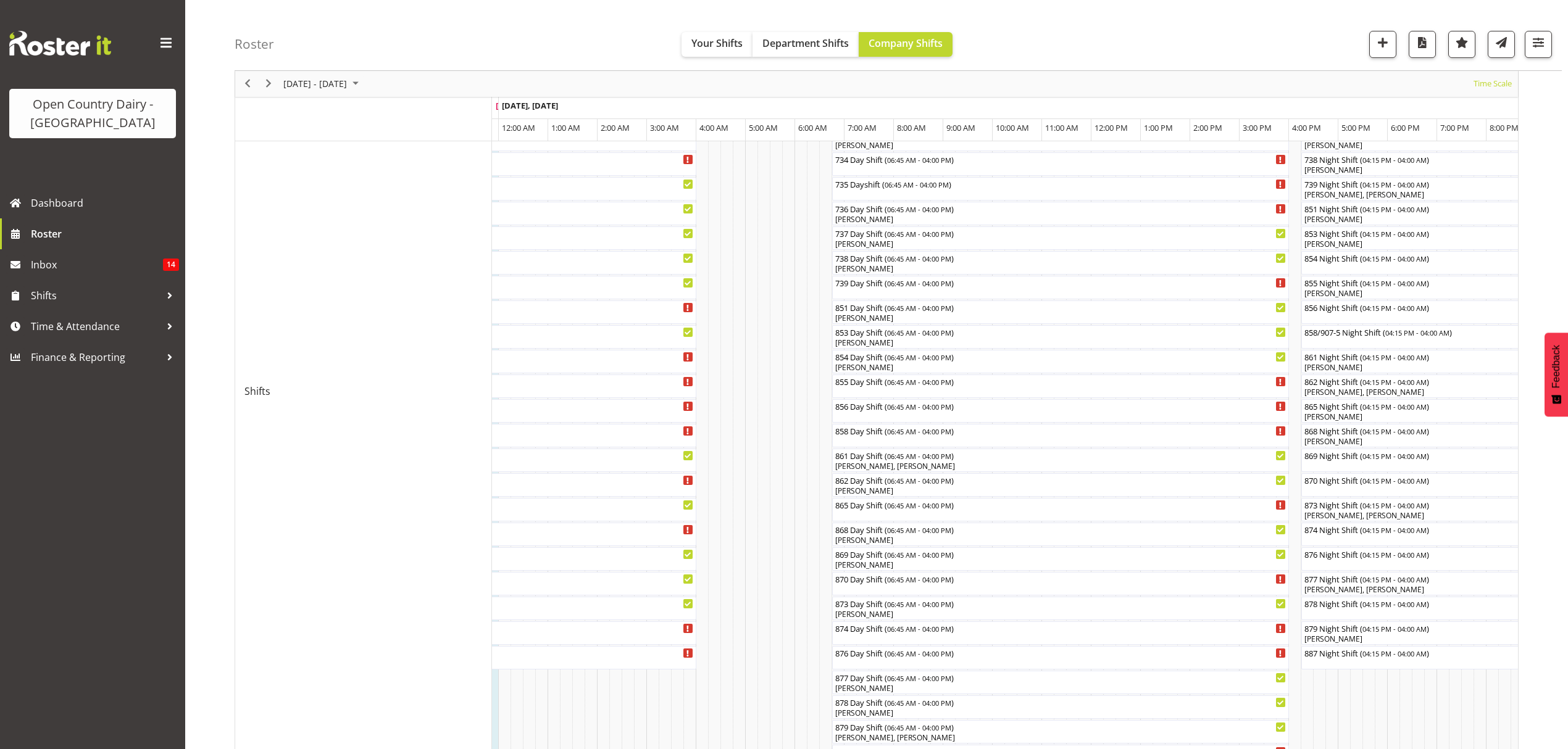
scroll to position [0, 0]
